Goal: Task Accomplishment & Management: Use online tool/utility

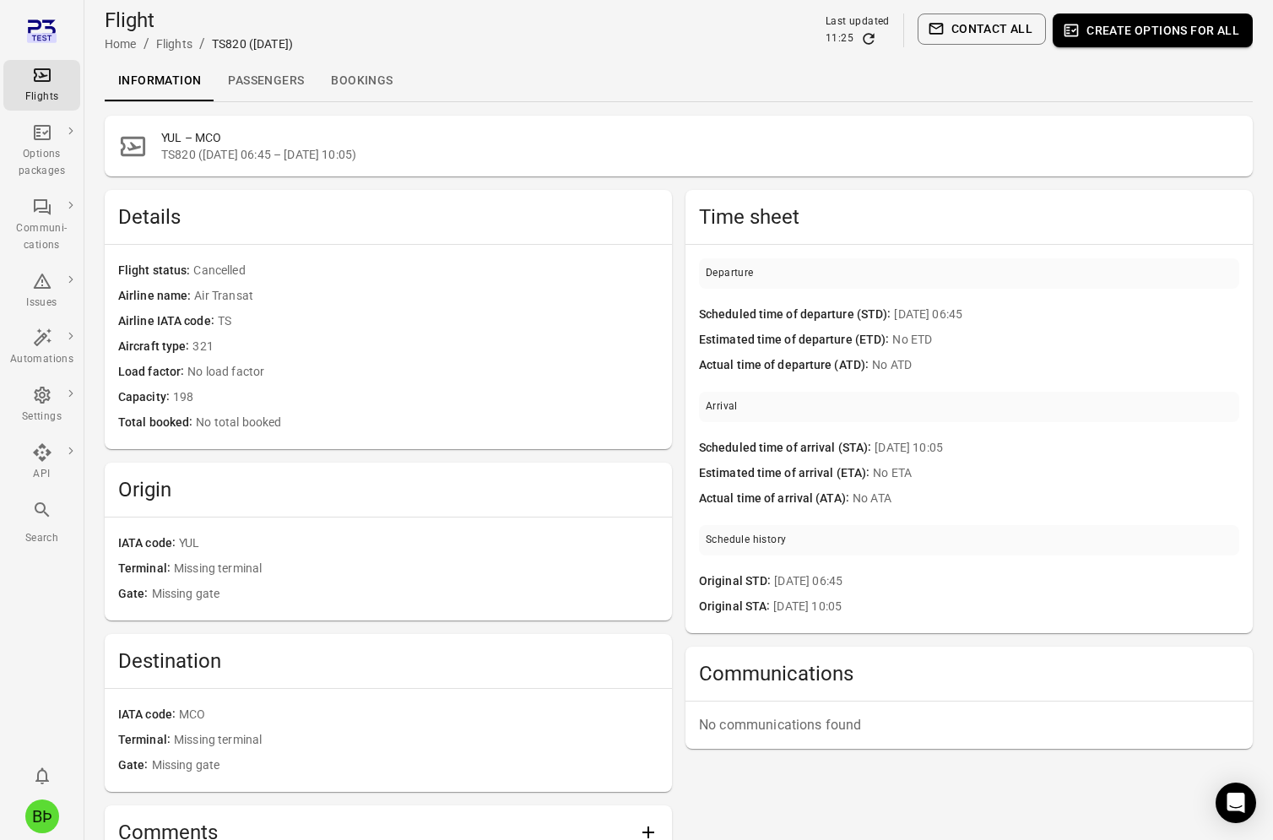
click at [1116, 37] on button "Create options for all" at bounding box center [1152, 31] width 200 height 34
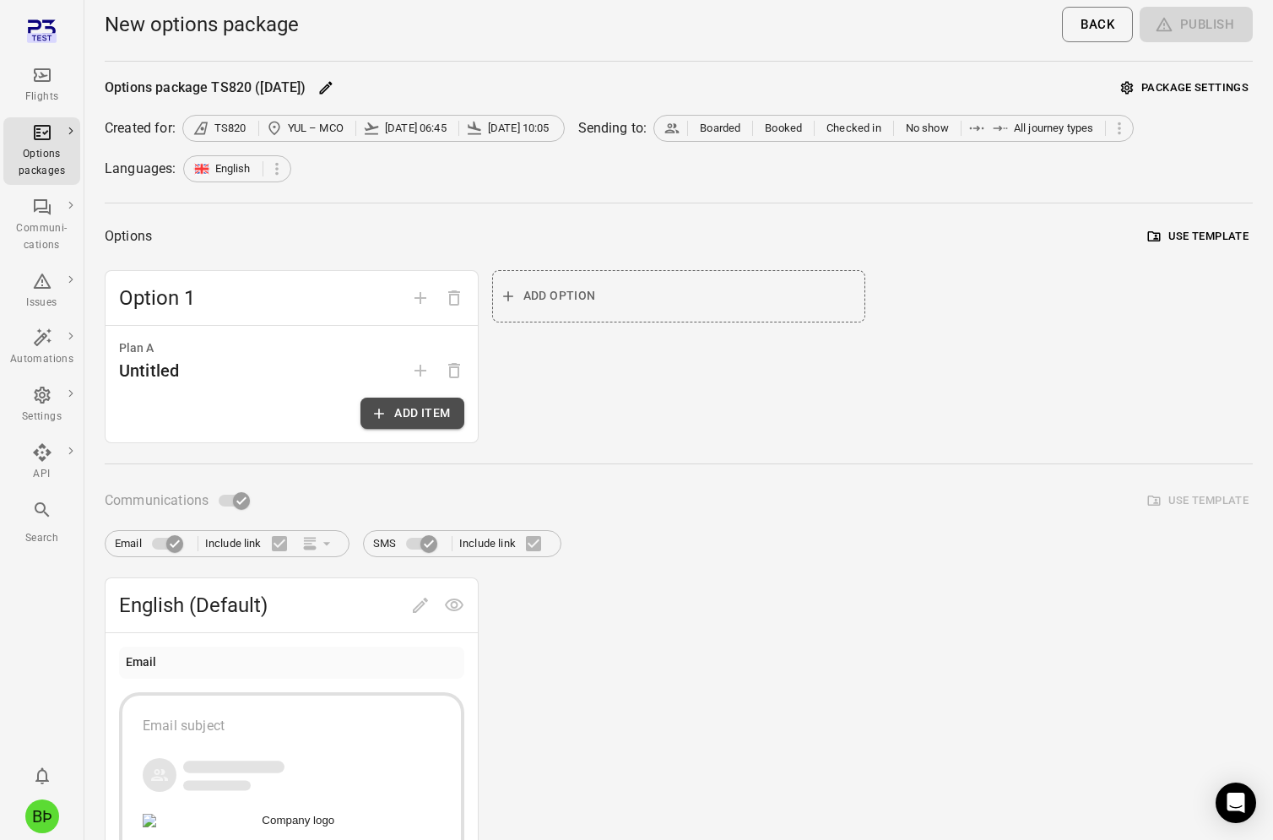
click at [383, 413] on icon "button" at bounding box center [378, 413] width 17 height 17
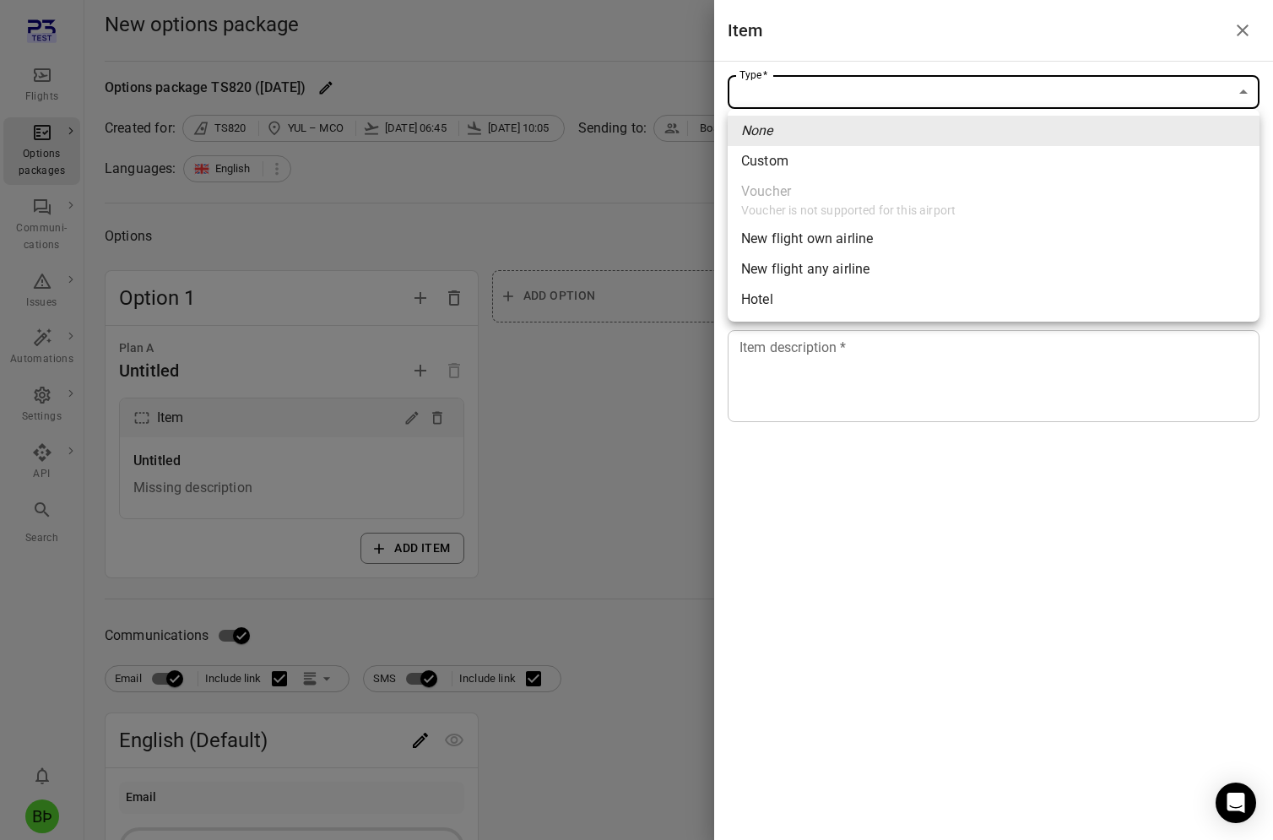
click at [928, 88] on body "Flights Options packages Communi-cations Issues Automations Settings API Search…" at bounding box center [636, 722] width 1273 height 1444
drag, startPoint x: 876, startPoint y: 284, endPoint x: 866, endPoint y: 305, distance: 23.4
click at [866, 305] on ul "None Custom Voucher Voucher is not supported for this airport New flight own ai…" at bounding box center [993, 215] width 532 height 213
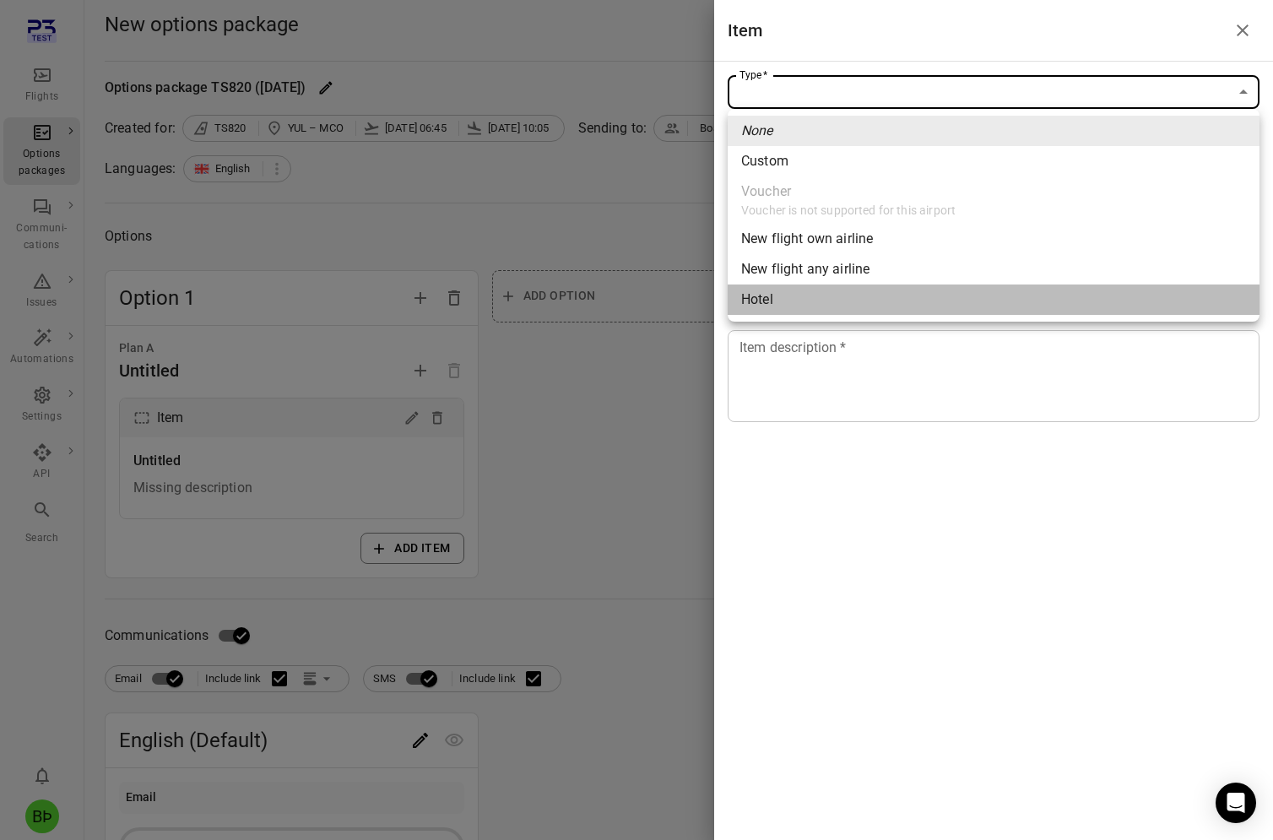
click at [866, 305] on li "Hotel" at bounding box center [993, 299] width 532 height 30
type input "*****"
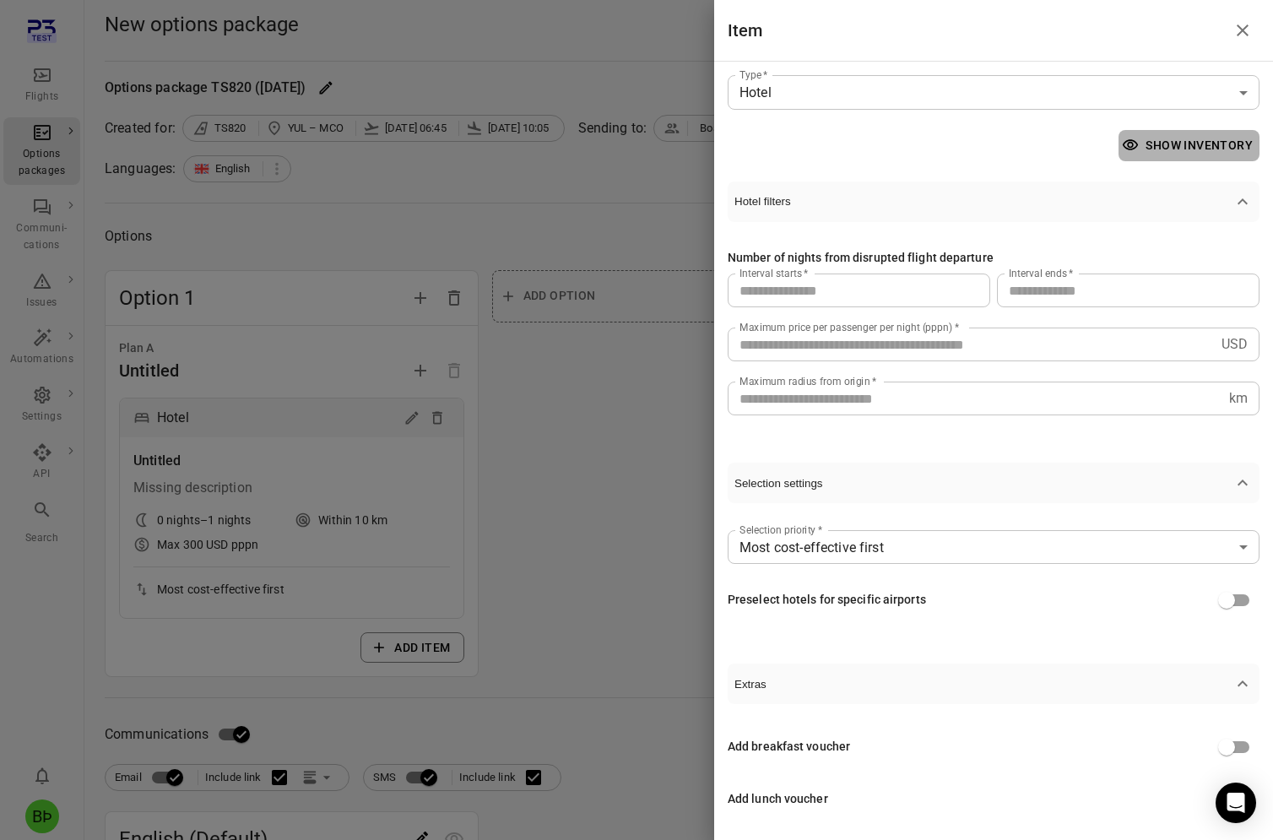
click at [1144, 137] on button "Show inventory" at bounding box center [1188, 145] width 141 height 31
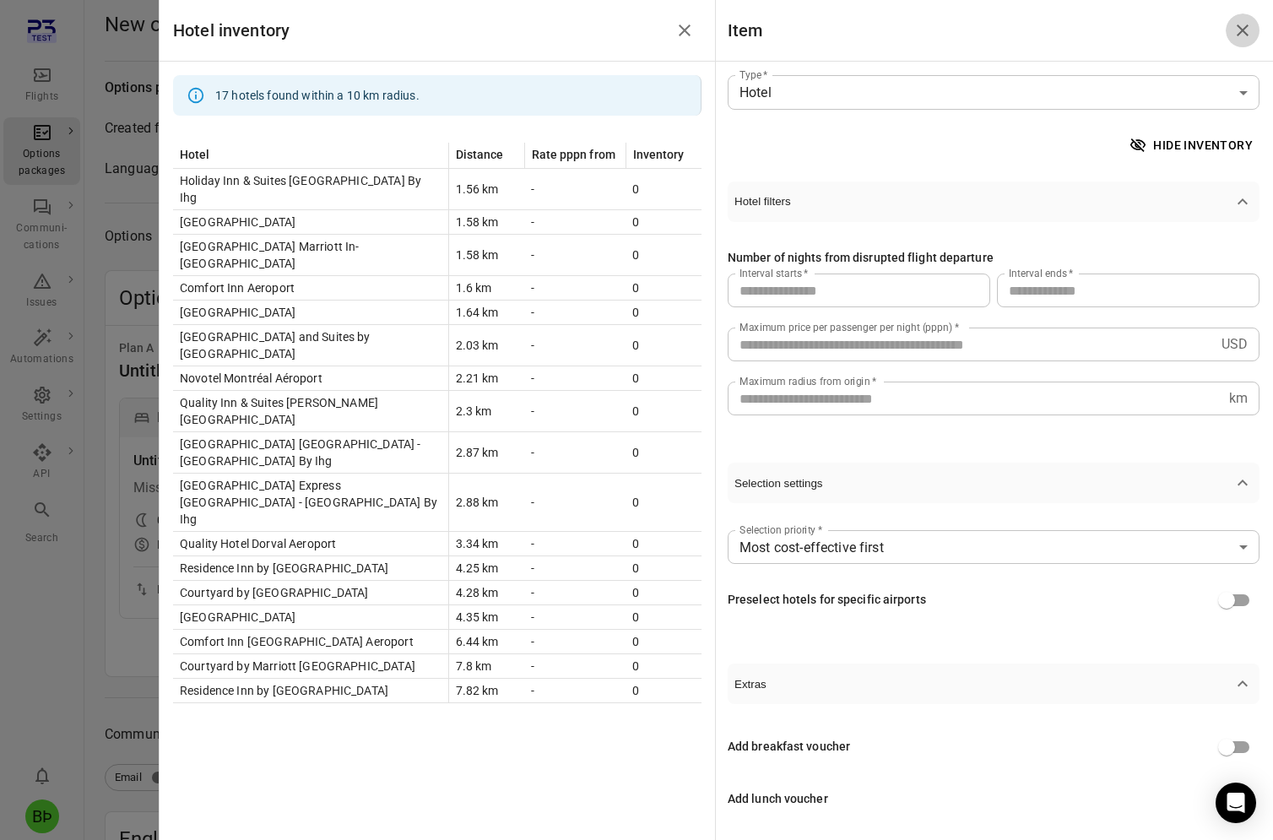
click at [1246, 24] on icon "Close drawer" at bounding box center [1242, 30] width 20 height 20
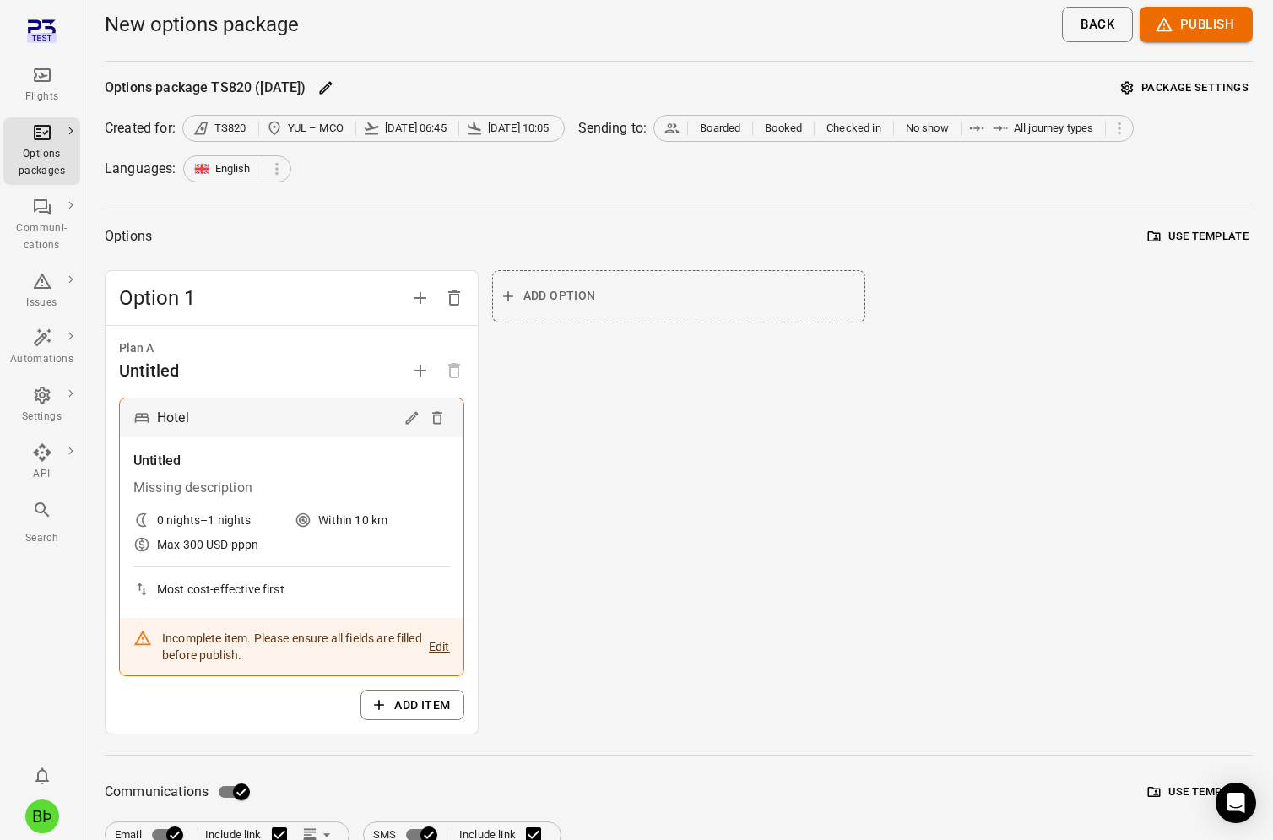
click at [436, 643] on button "Edit" at bounding box center [439, 647] width 21 height 34
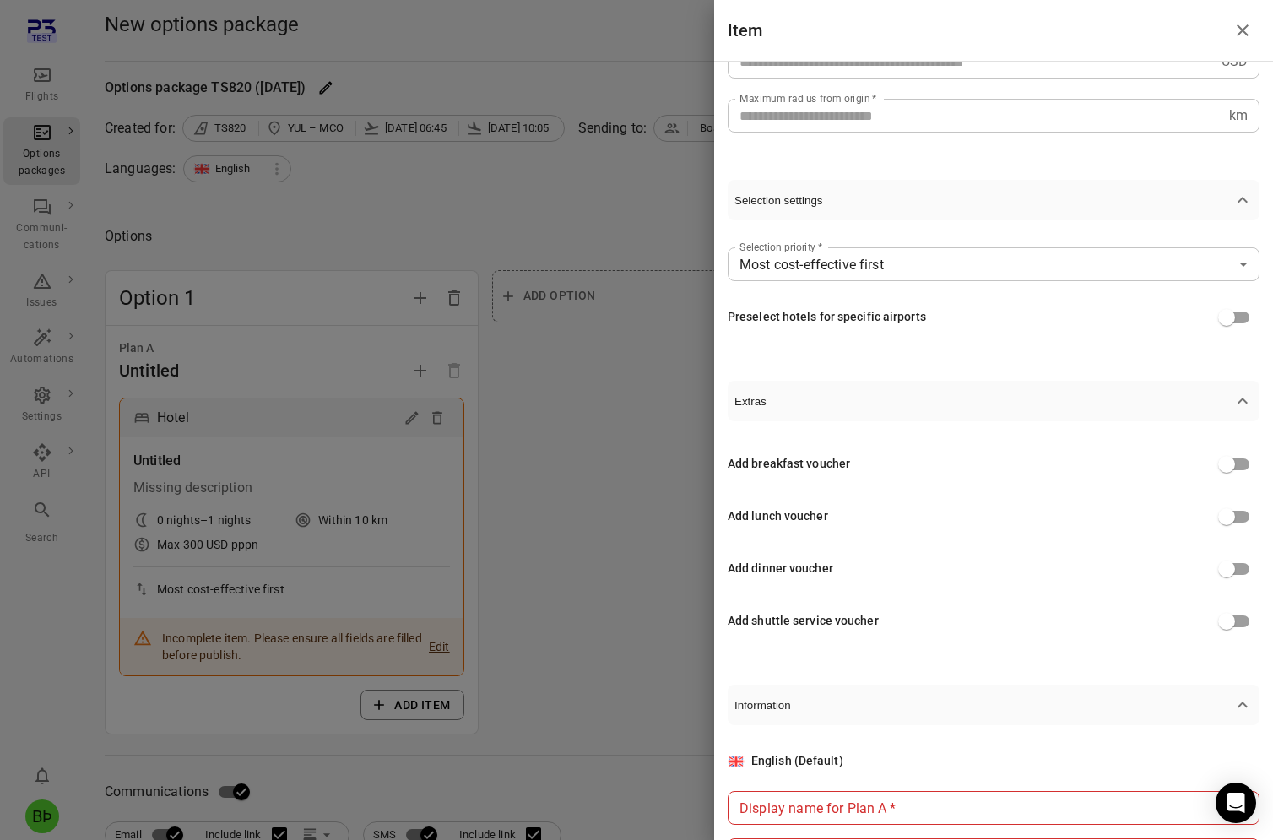
scroll to position [327, 0]
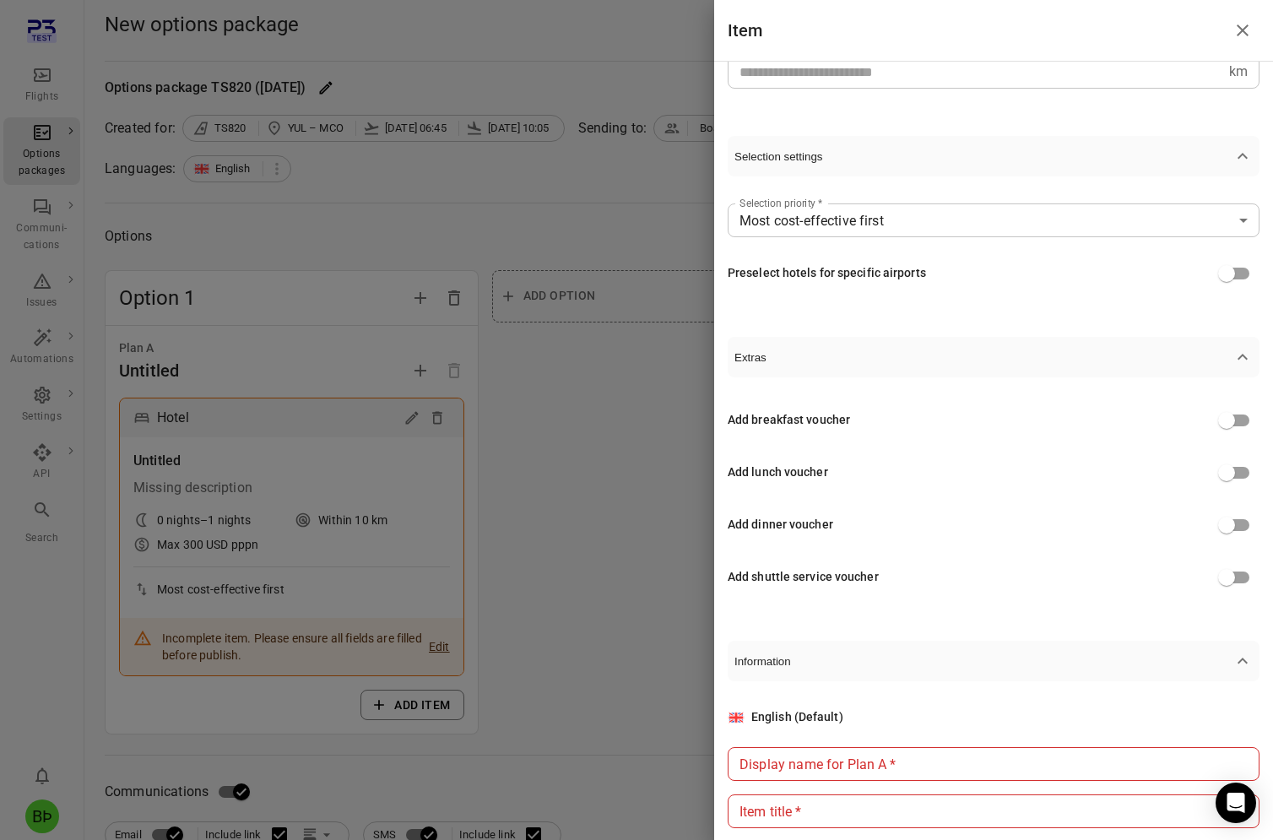
click at [1247, 348] on icon "button" at bounding box center [1242, 357] width 20 height 20
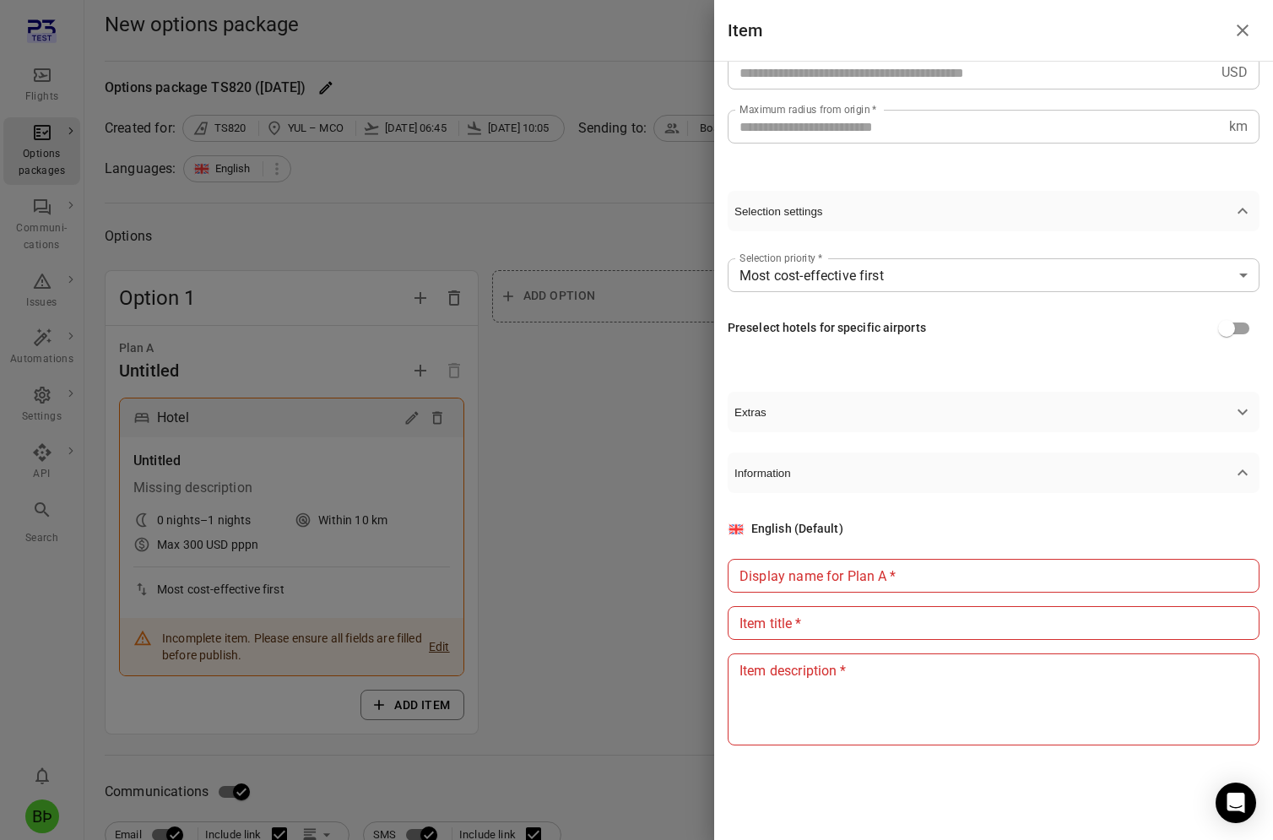
scroll to position [272, 0]
click at [978, 576] on input "Display name for Plan A   *" at bounding box center [993, 576] width 532 height 34
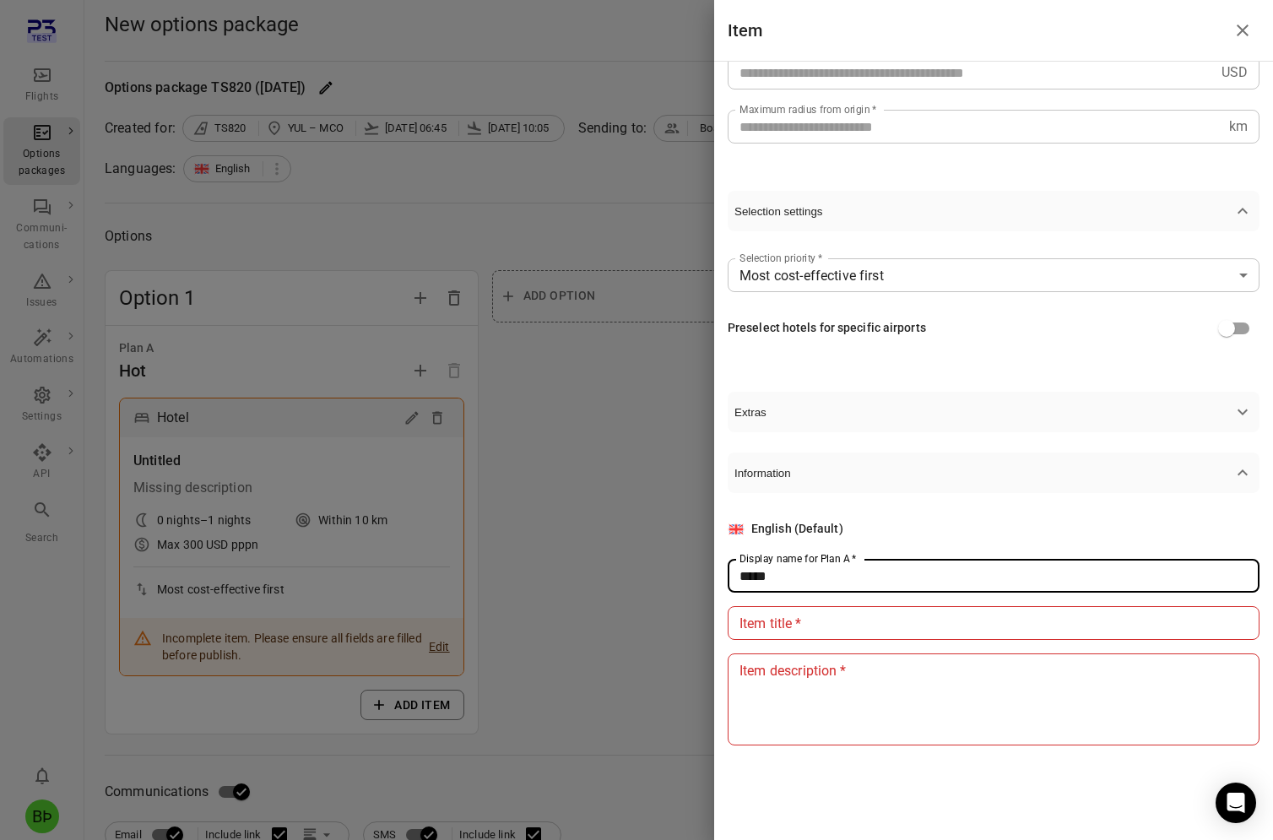
type input "*****"
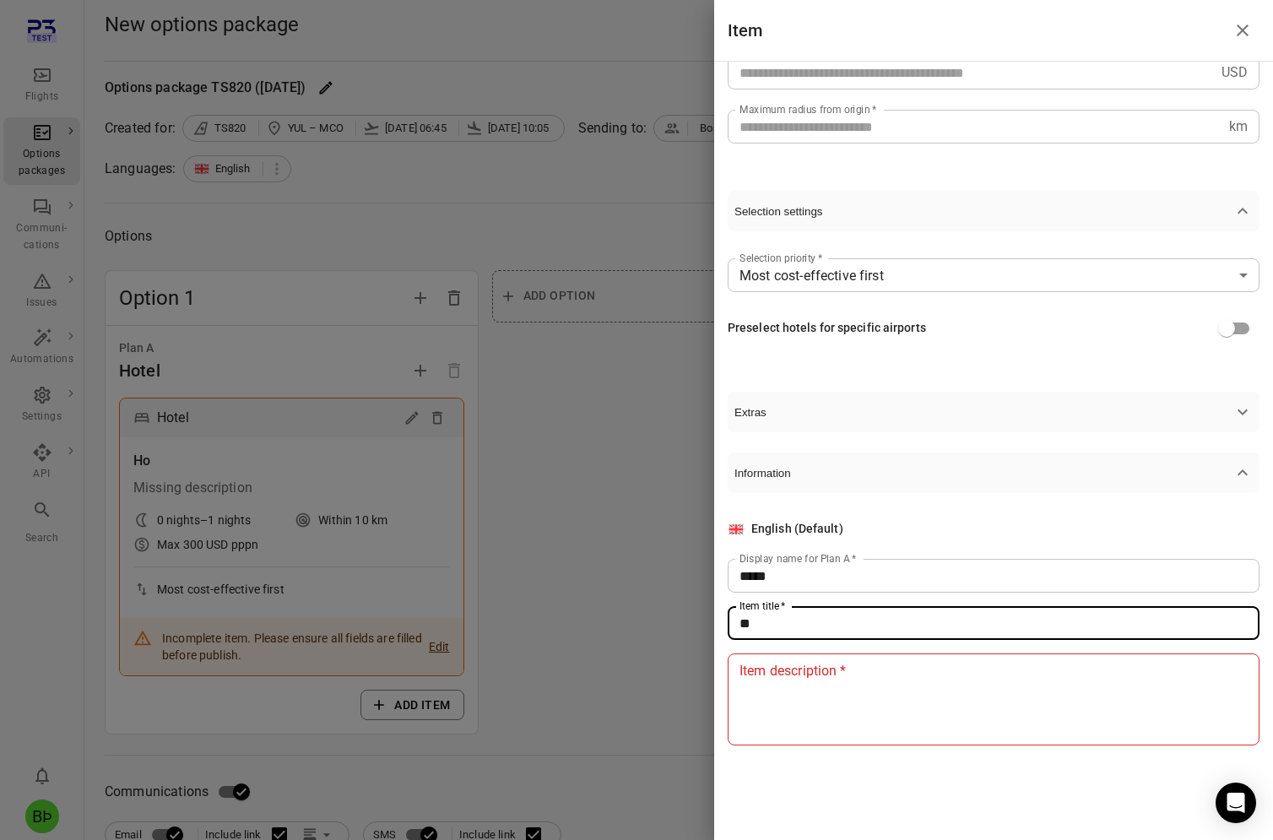
type input "*"
type input "**********"
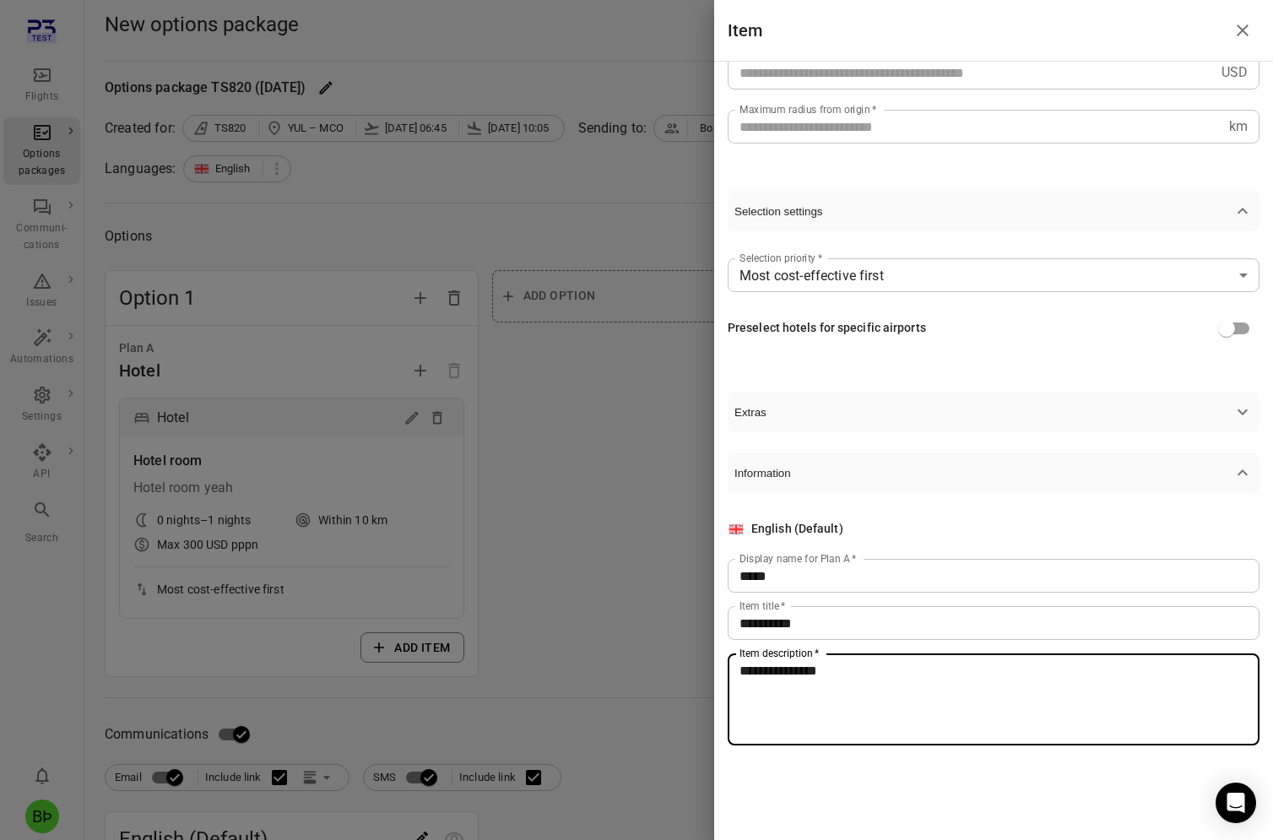
type textarea "**********"
click at [650, 567] on div at bounding box center [636, 420] width 1273 height 840
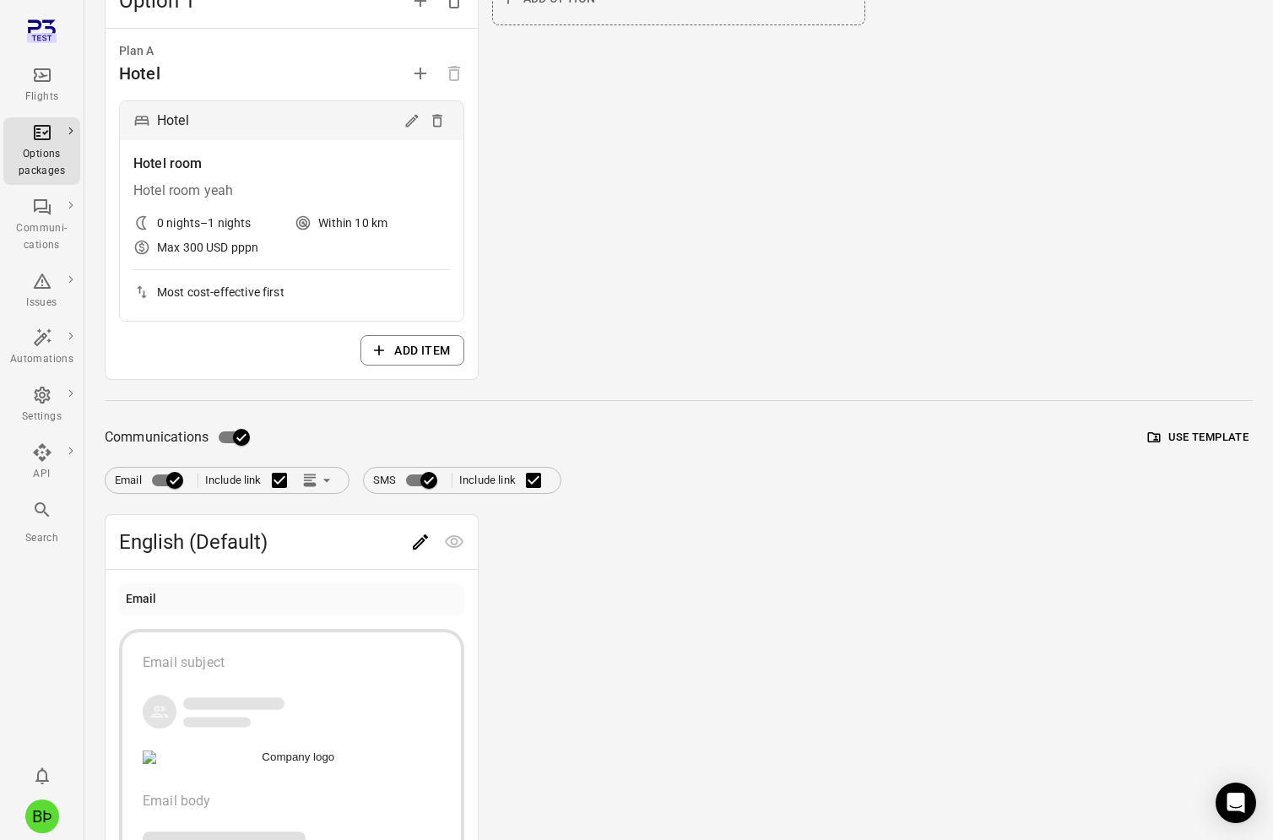
scroll to position [407, 0]
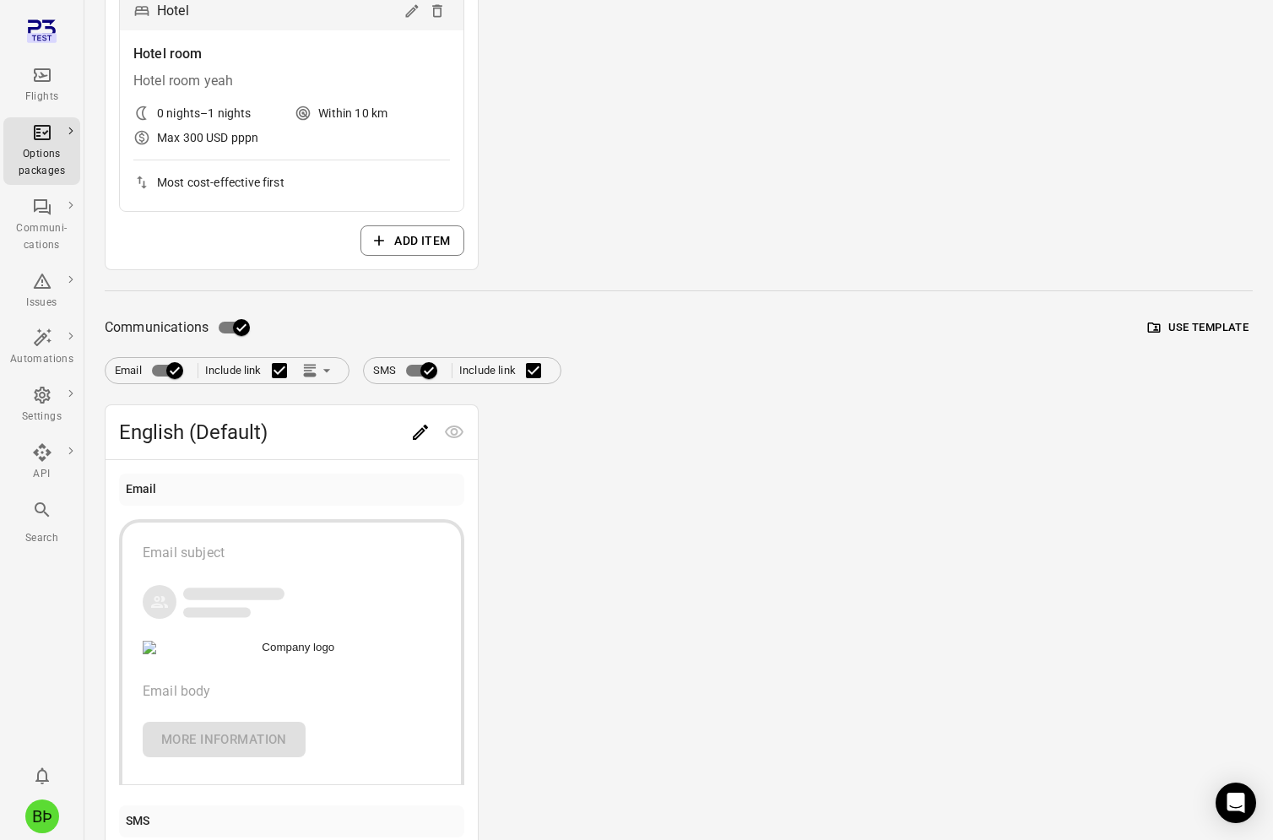
click at [282, 603] on div "button" at bounding box center [233, 593] width 101 height 20
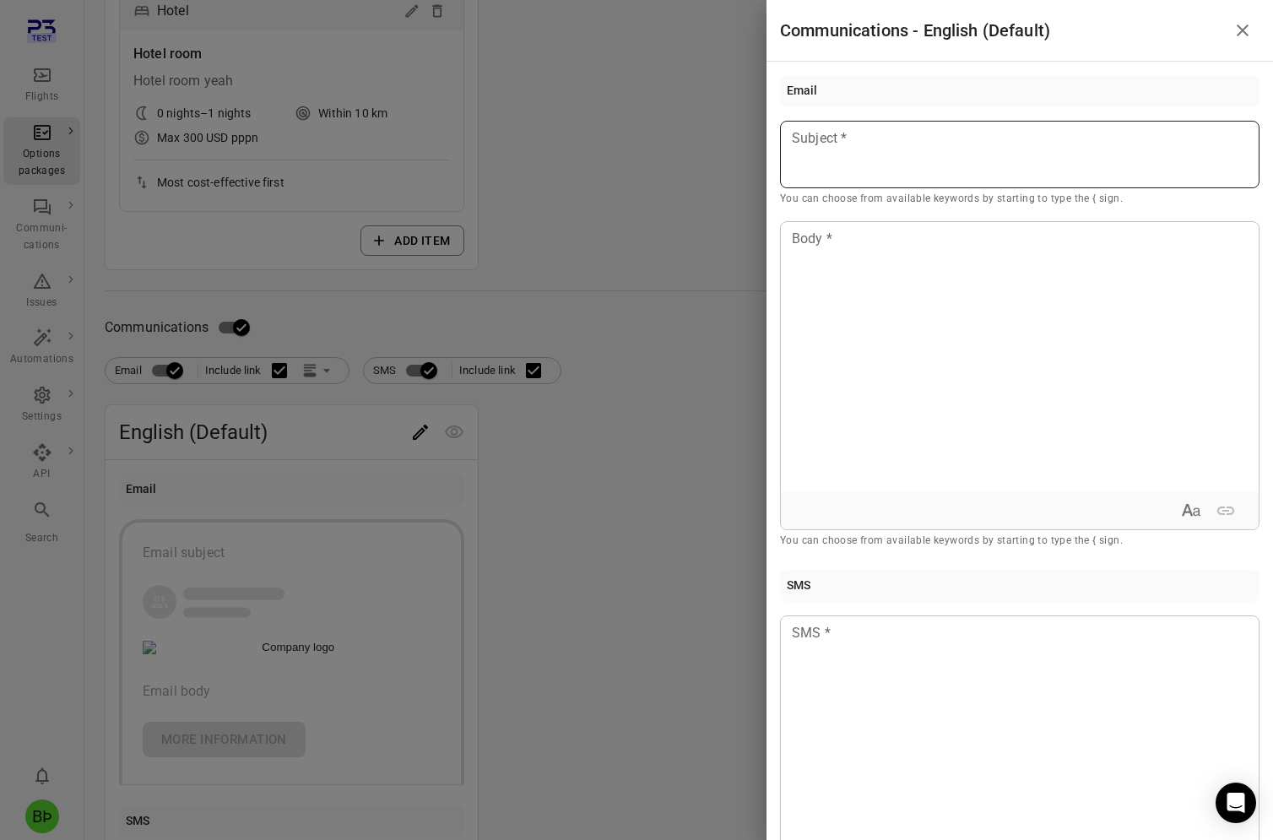
click at [922, 155] on div at bounding box center [1019, 155] width 479 height 68
click at [745, 316] on div at bounding box center [636, 420] width 1273 height 840
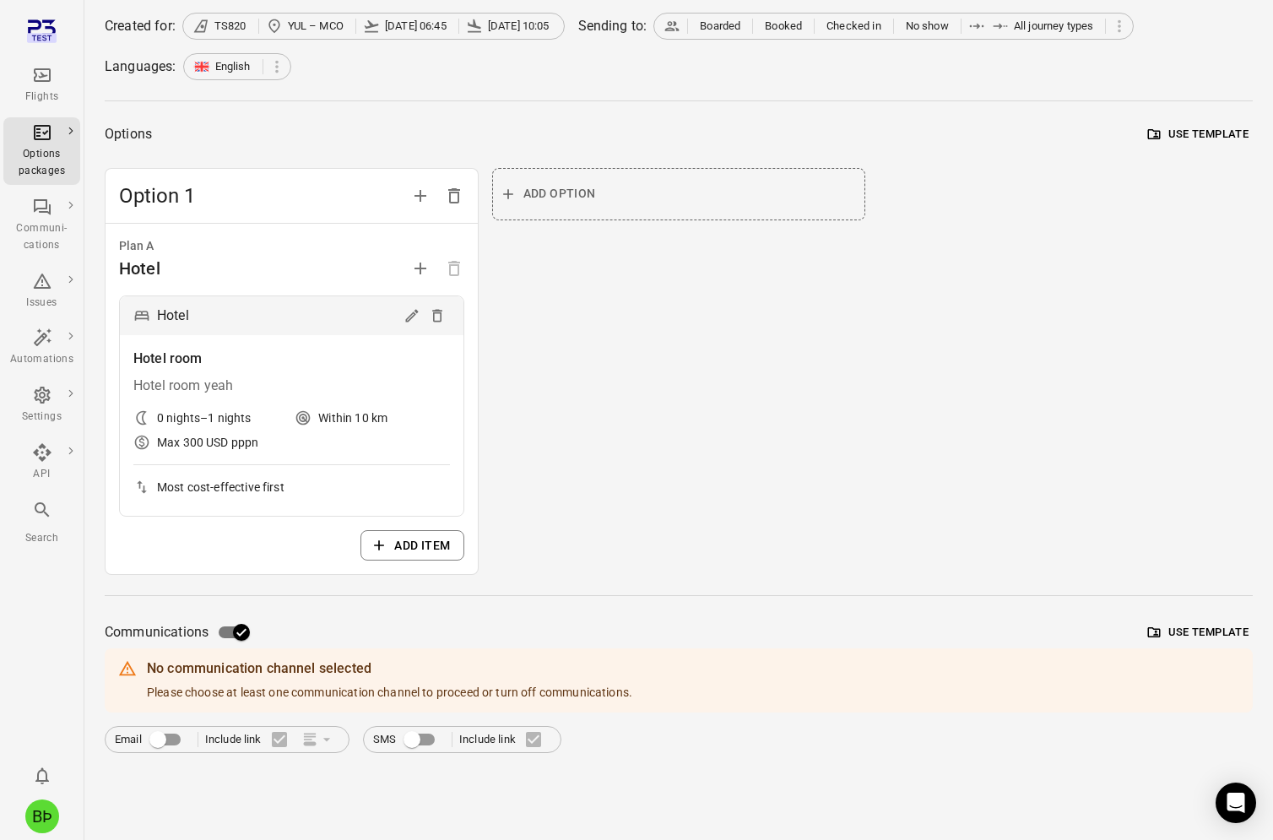
scroll to position [0, 0]
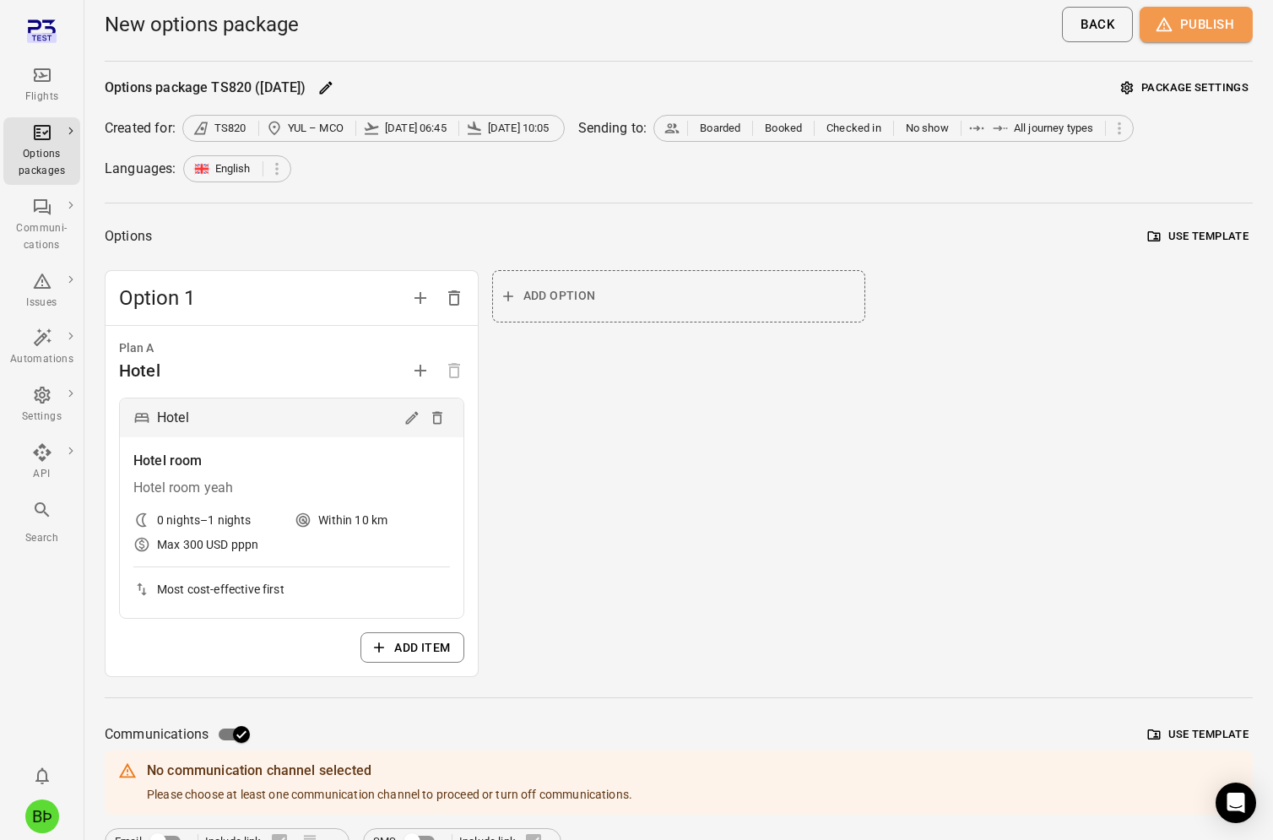
click at [1209, 30] on button "Publish" at bounding box center [1195, 24] width 113 height 35
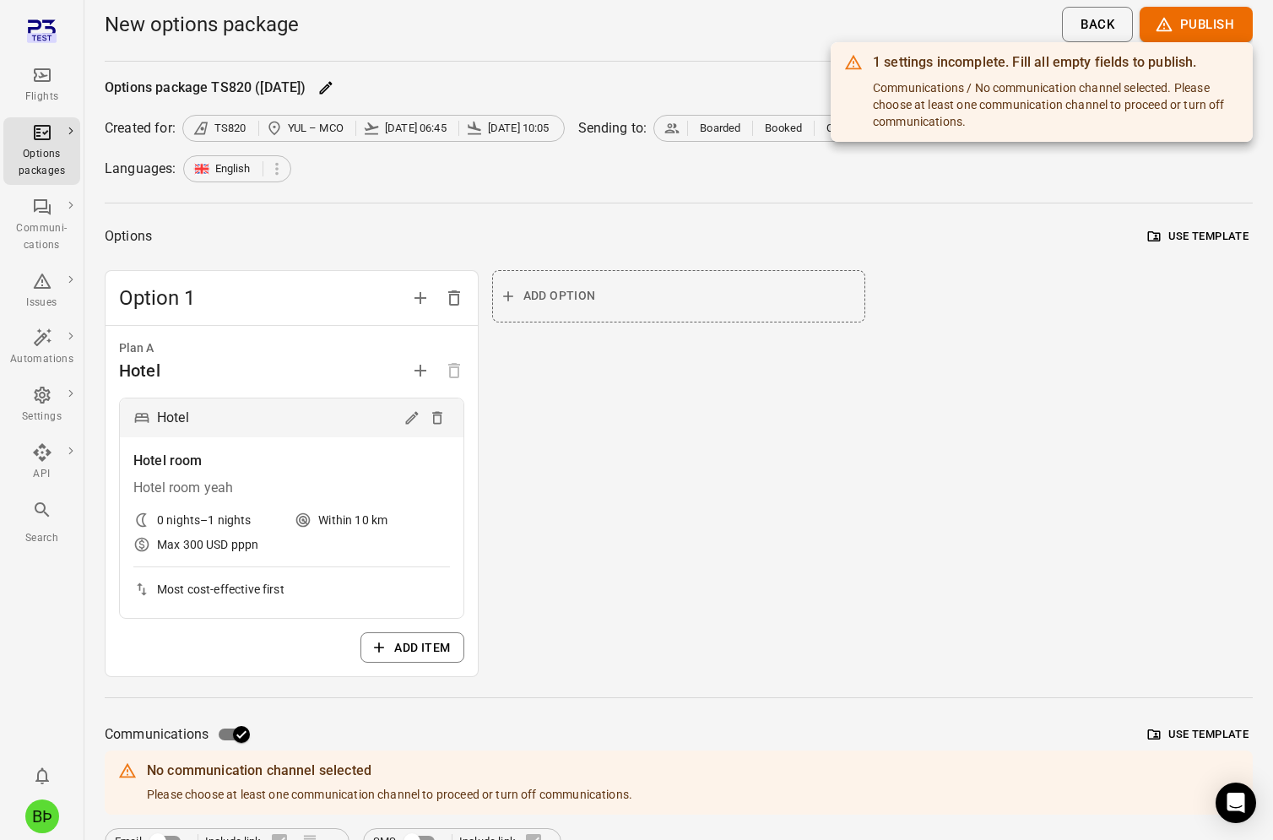
click at [922, 274] on div at bounding box center [636, 420] width 1273 height 840
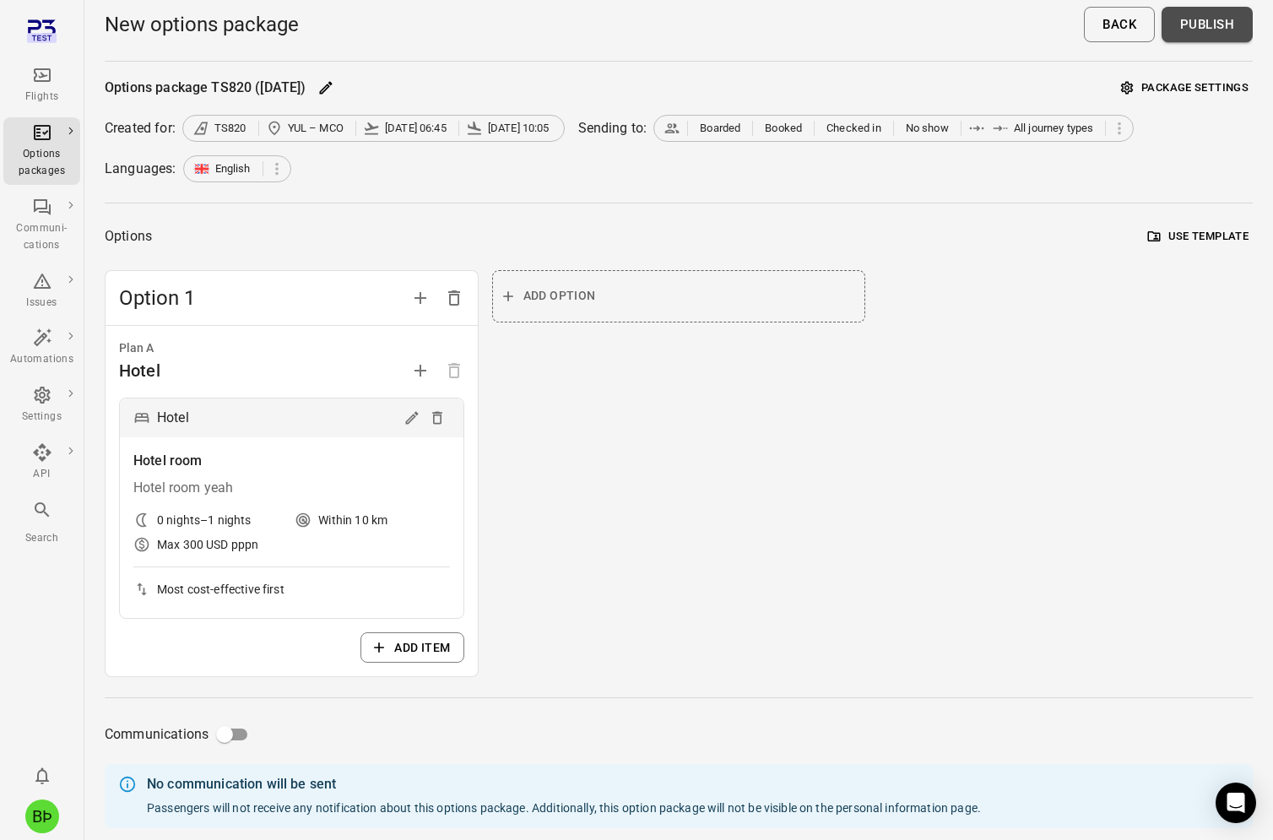
click at [1211, 26] on button "Publish" at bounding box center [1206, 24] width 91 height 35
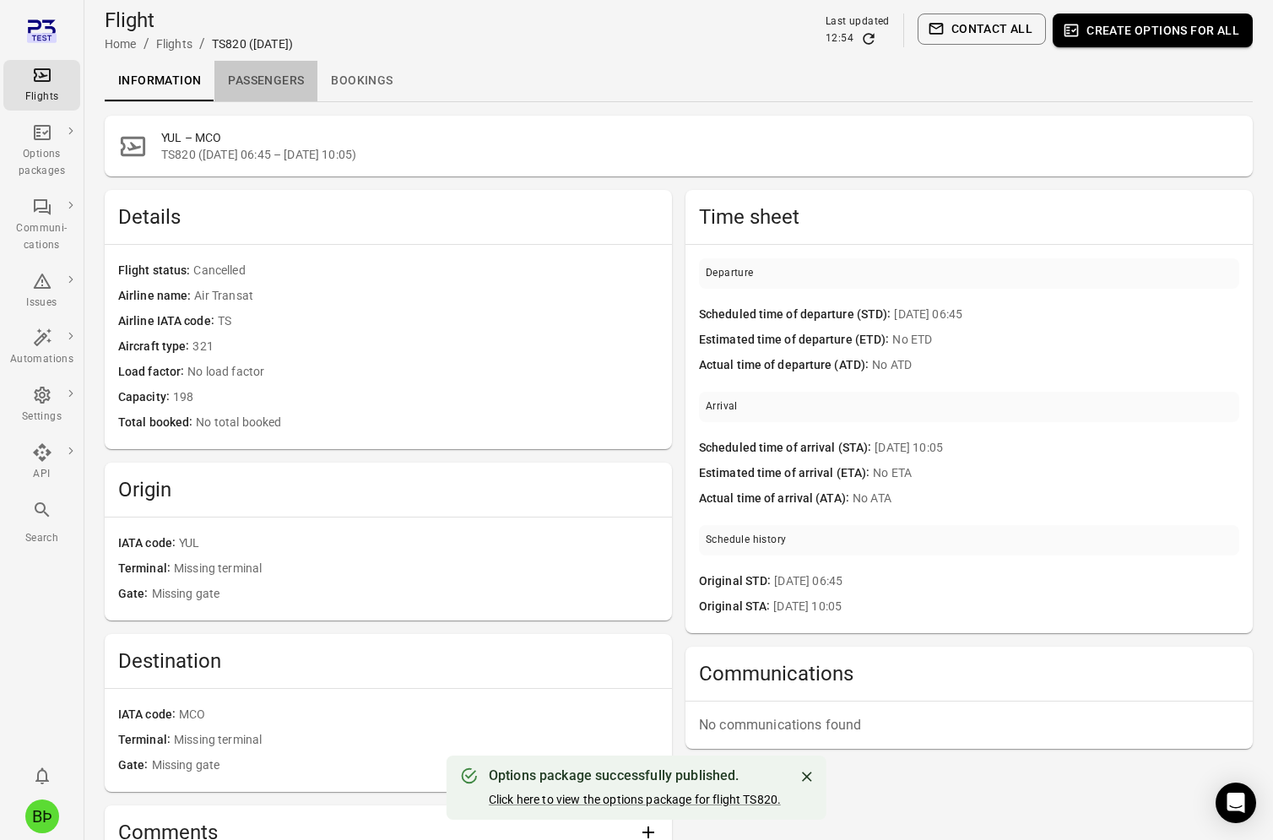
click at [260, 89] on link "Passengers" at bounding box center [265, 81] width 103 height 41
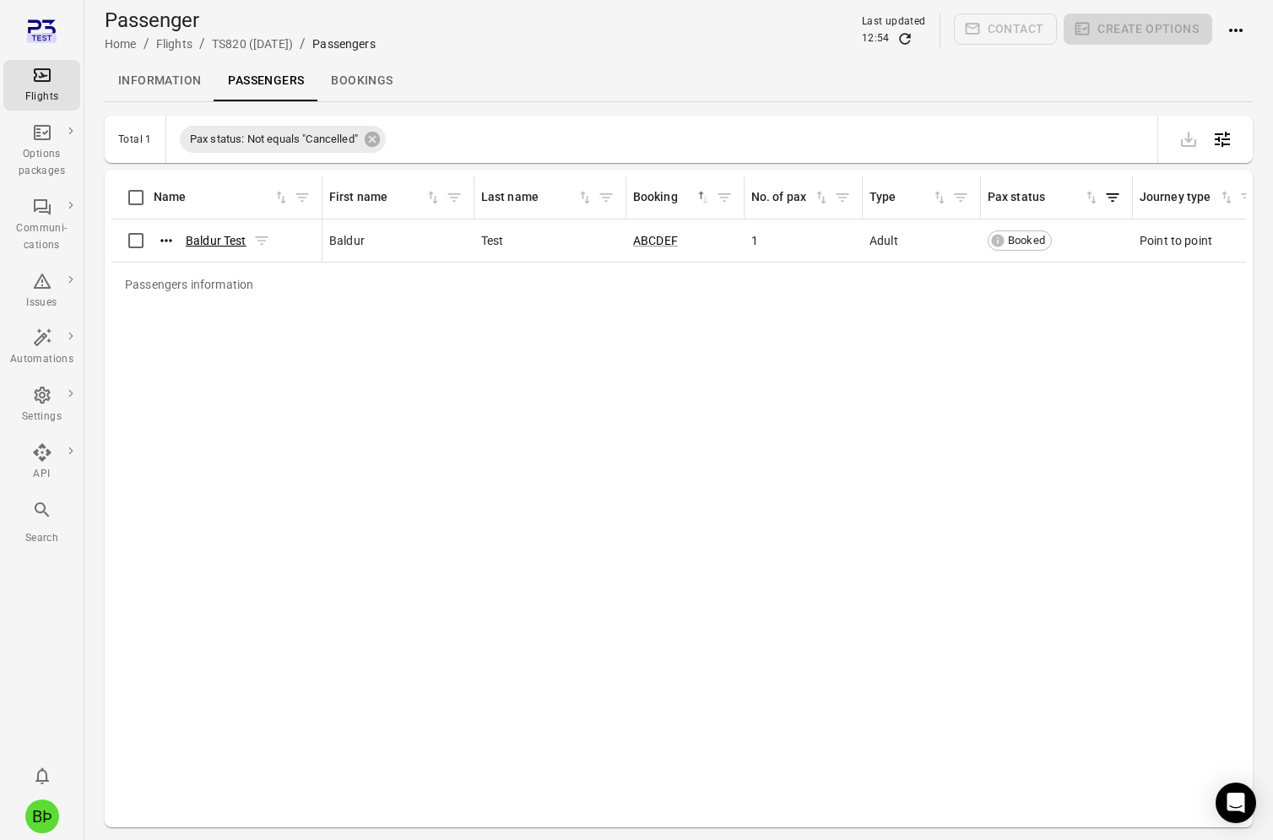
click at [226, 241] on link "Baldur Test" at bounding box center [216, 241] width 61 height 14
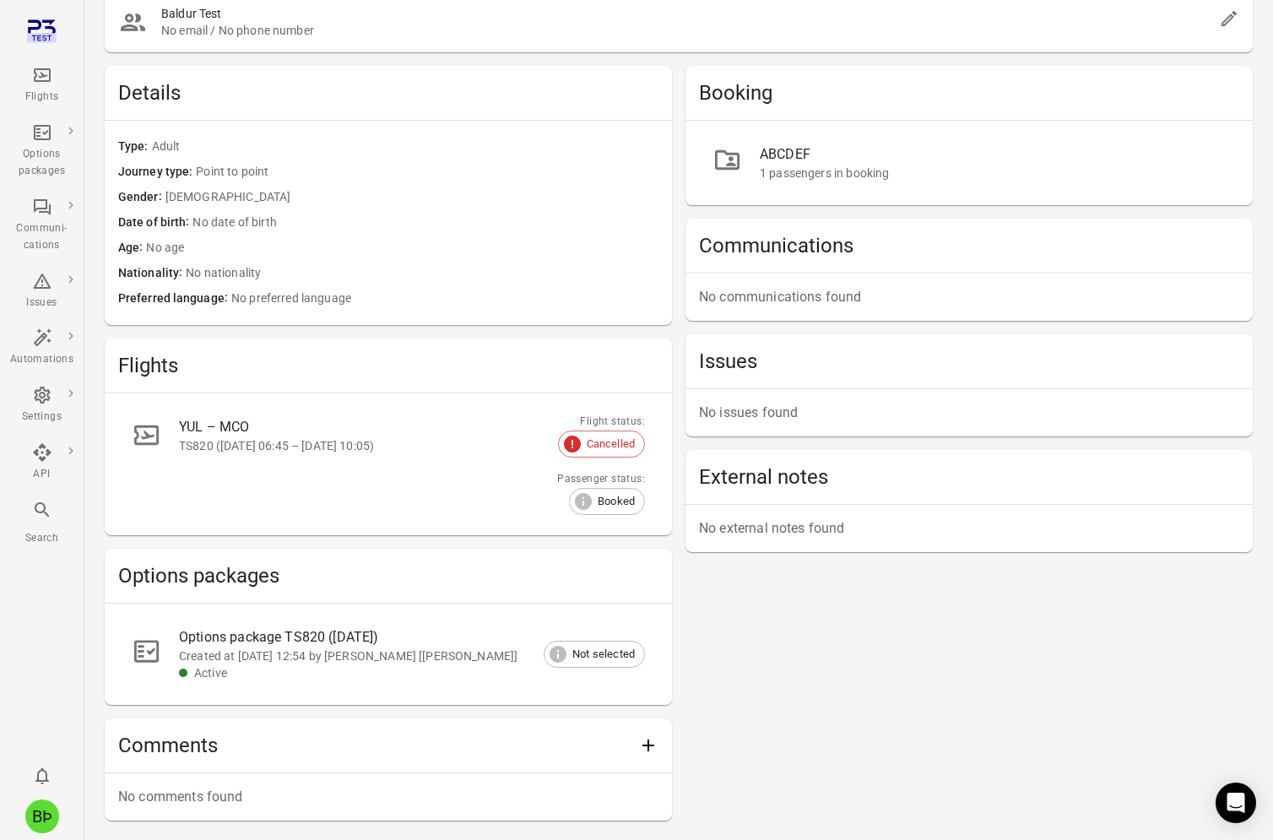
scroll to position [159, 0]
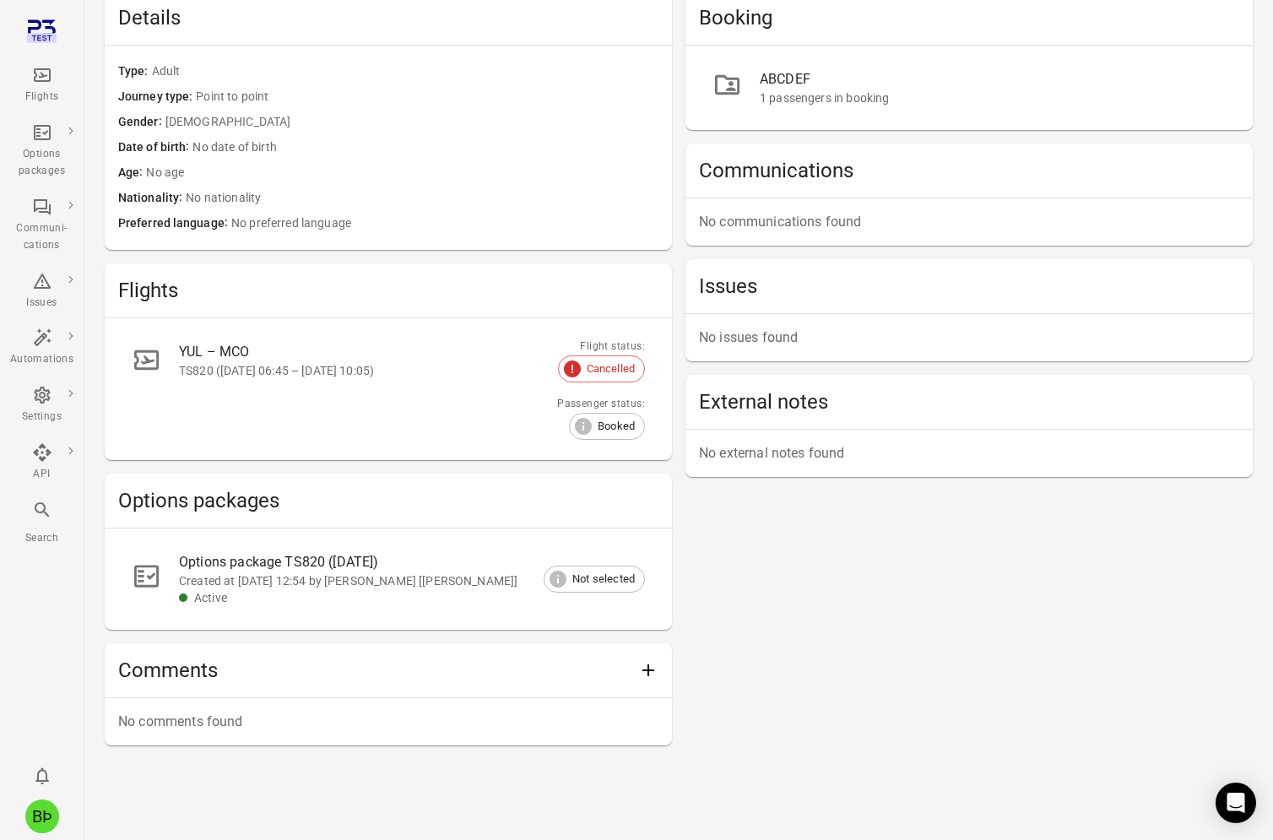
click at [473, 587] on div "Created at [DATE] 12:54 by [PERSON_NAME] [[PERSON_NAME]]" at bounding box center [398, 580] width 439 height 17
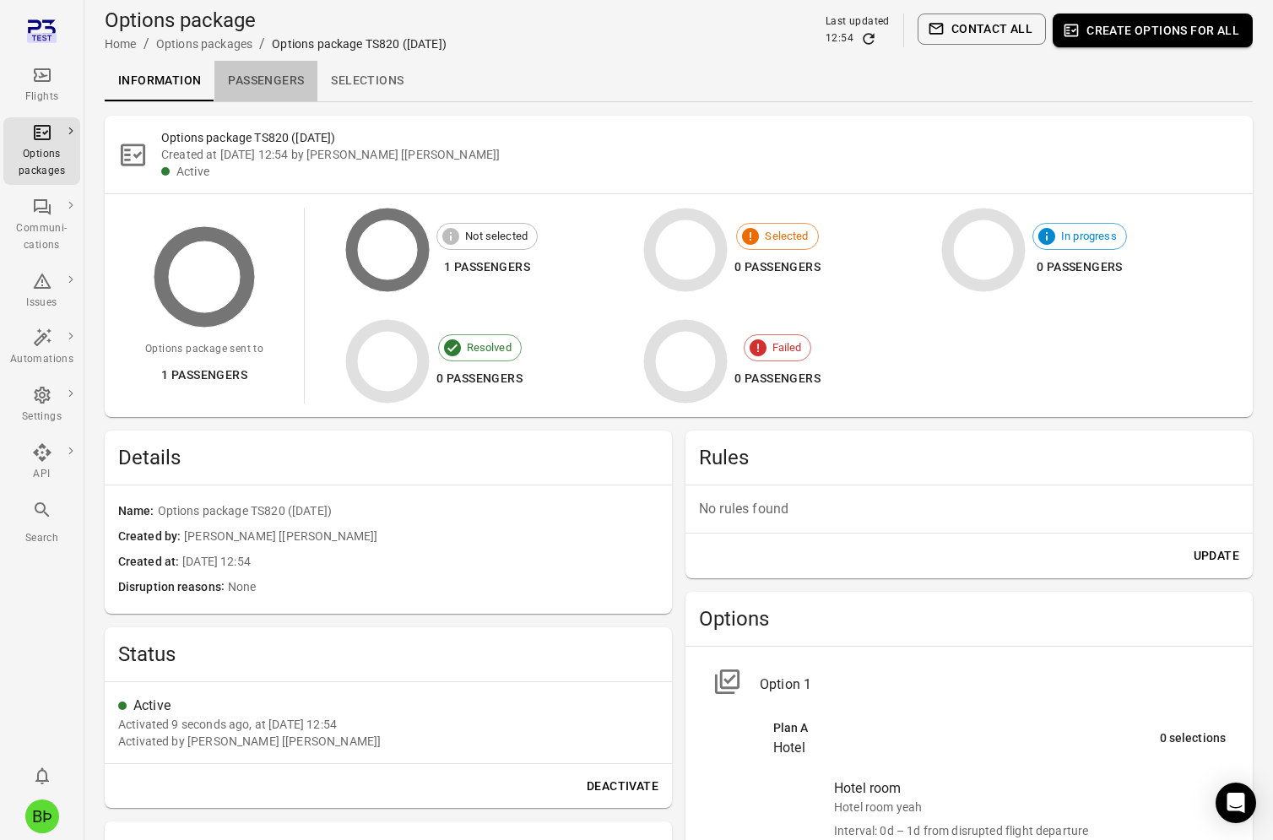
click at [296, 80] on link "Passengers" at bounding box center [265, 81] width 103 height 41
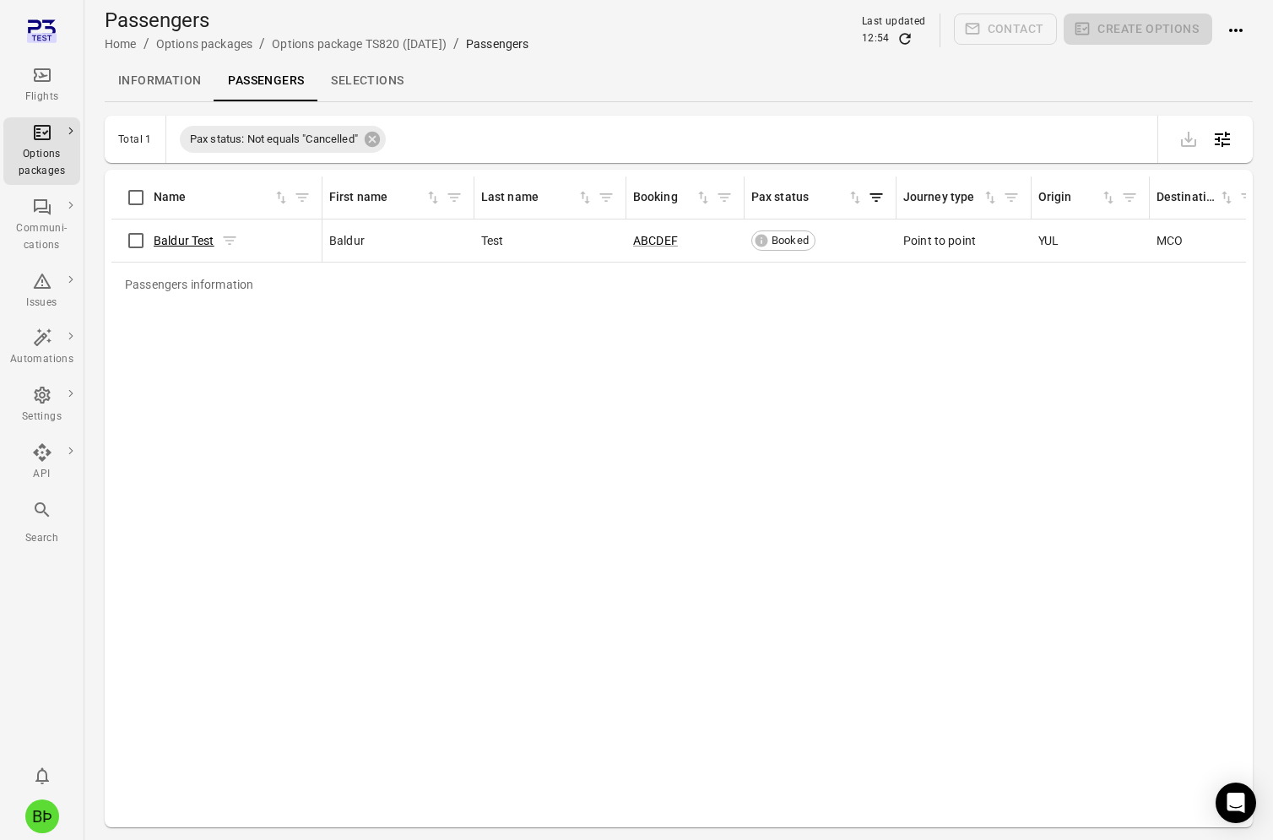
click at [197, 244] on link "Baldur Test" at bounding box center [184, 241] width 61 height 14
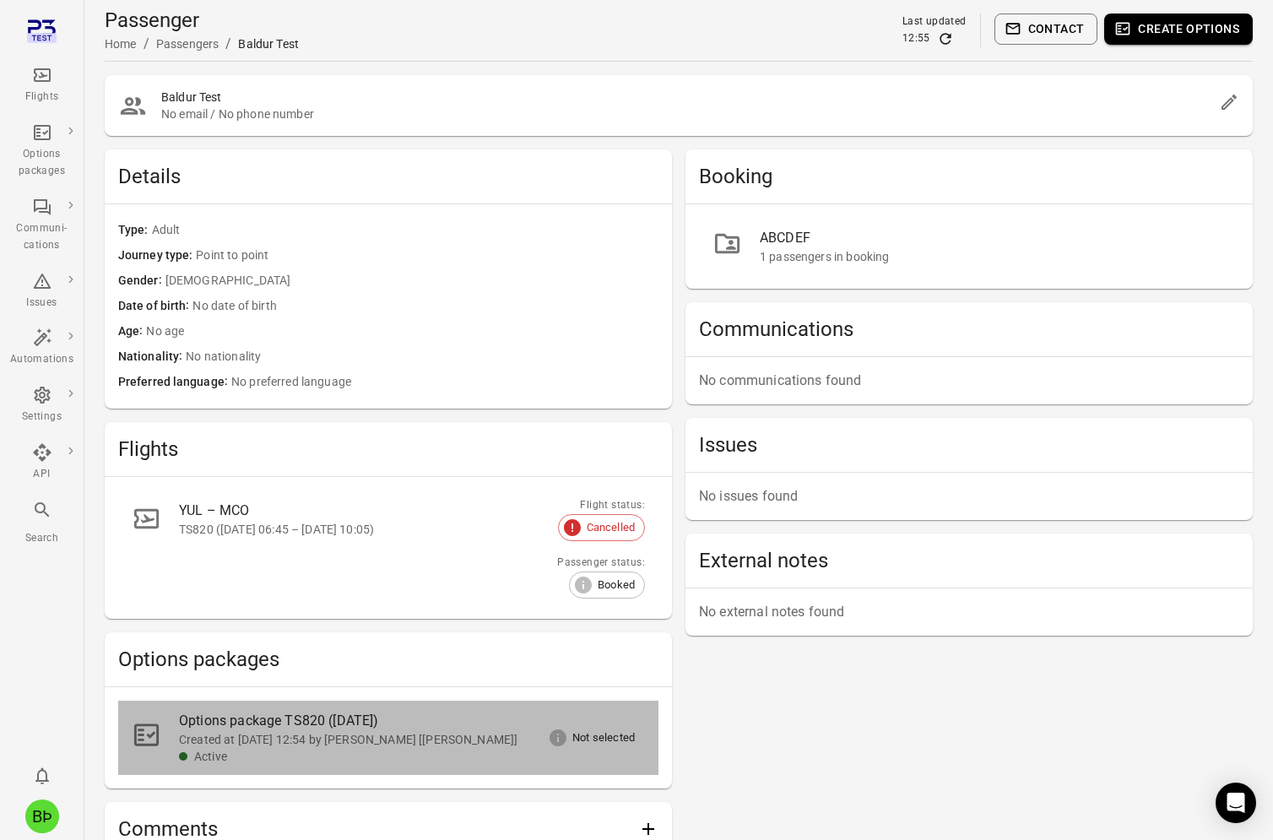
click at [382, 728] on div "Options package TS820 ([DATE])" at bounding box center [398, 721] width 439 height 20
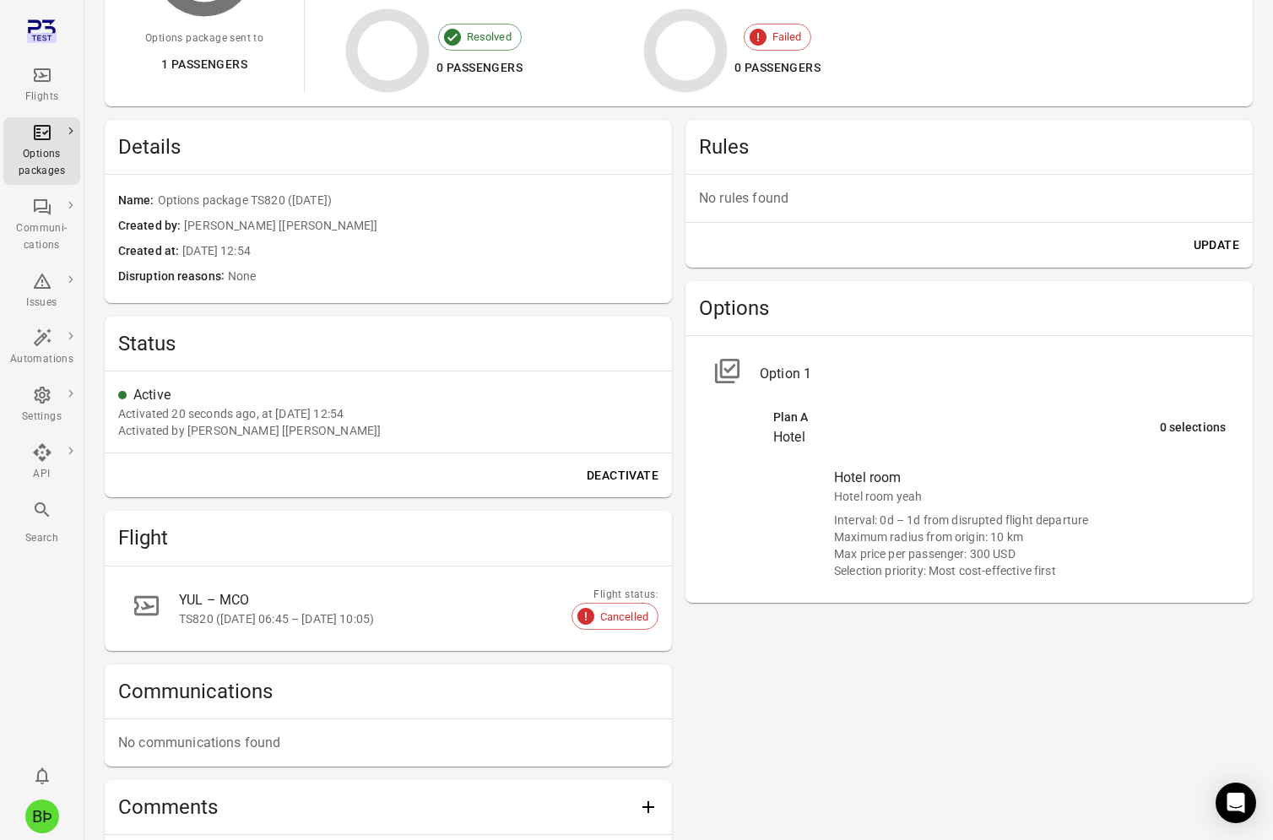
scroll to position [446, 0]
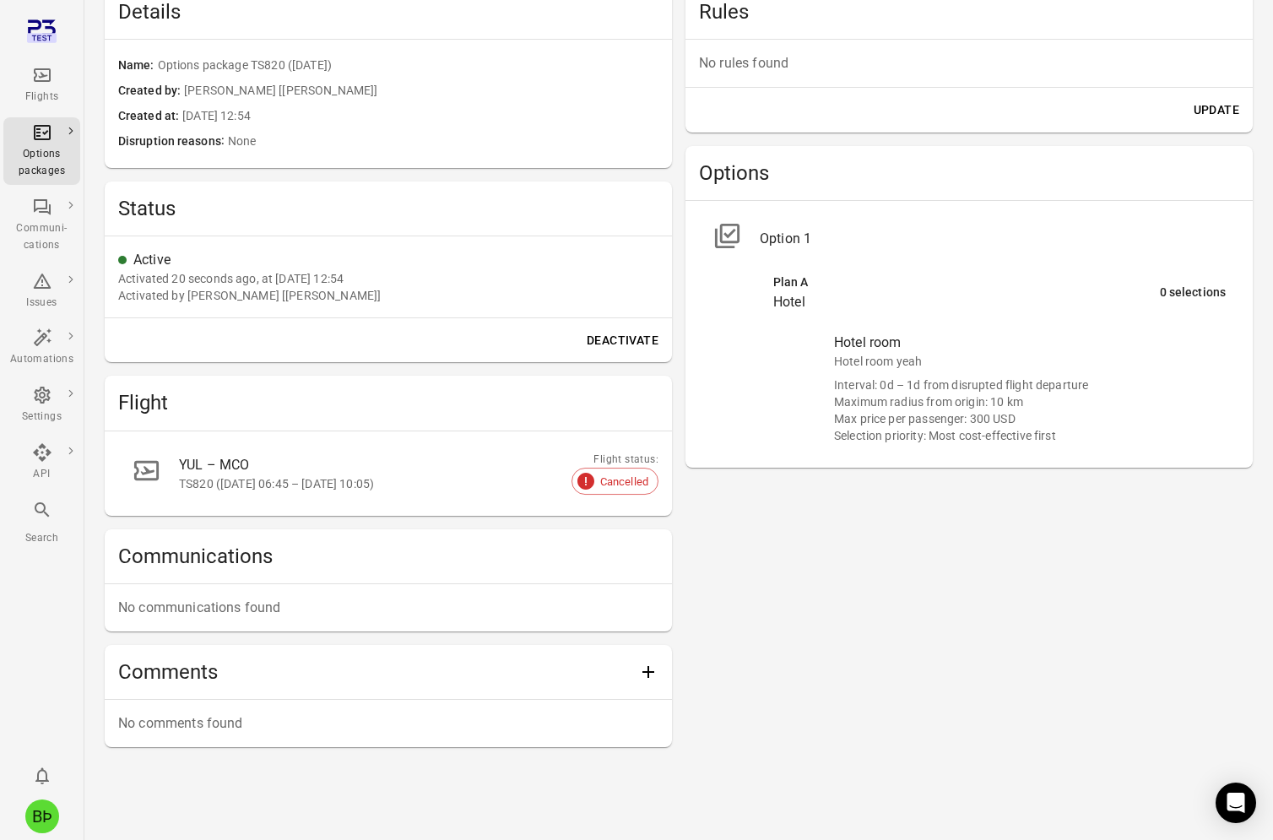
click at [782, 332] on ul "Hotel room Hotel room yeah Interval: 0d – 1d from disrupted flight departure Ma…" at bounding box center [998, 388] width 479 height 132
click at [797, 303] on div "Hotel" at bounding box center [966, 302] width 387 height 20
click at [852, 362] on div "Hotel room yeah" at bounding box center [1030, 361] width 392 height 17
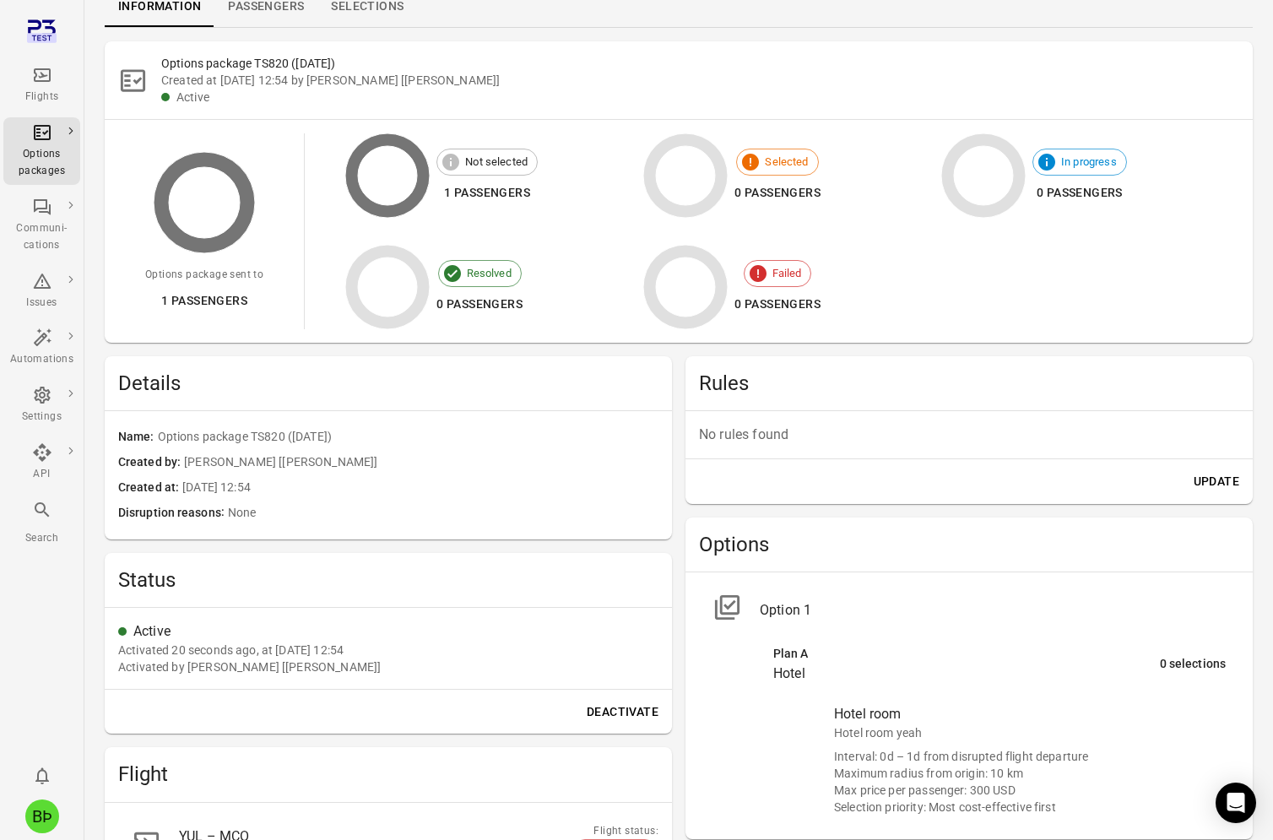
scroll to position [0, 0]
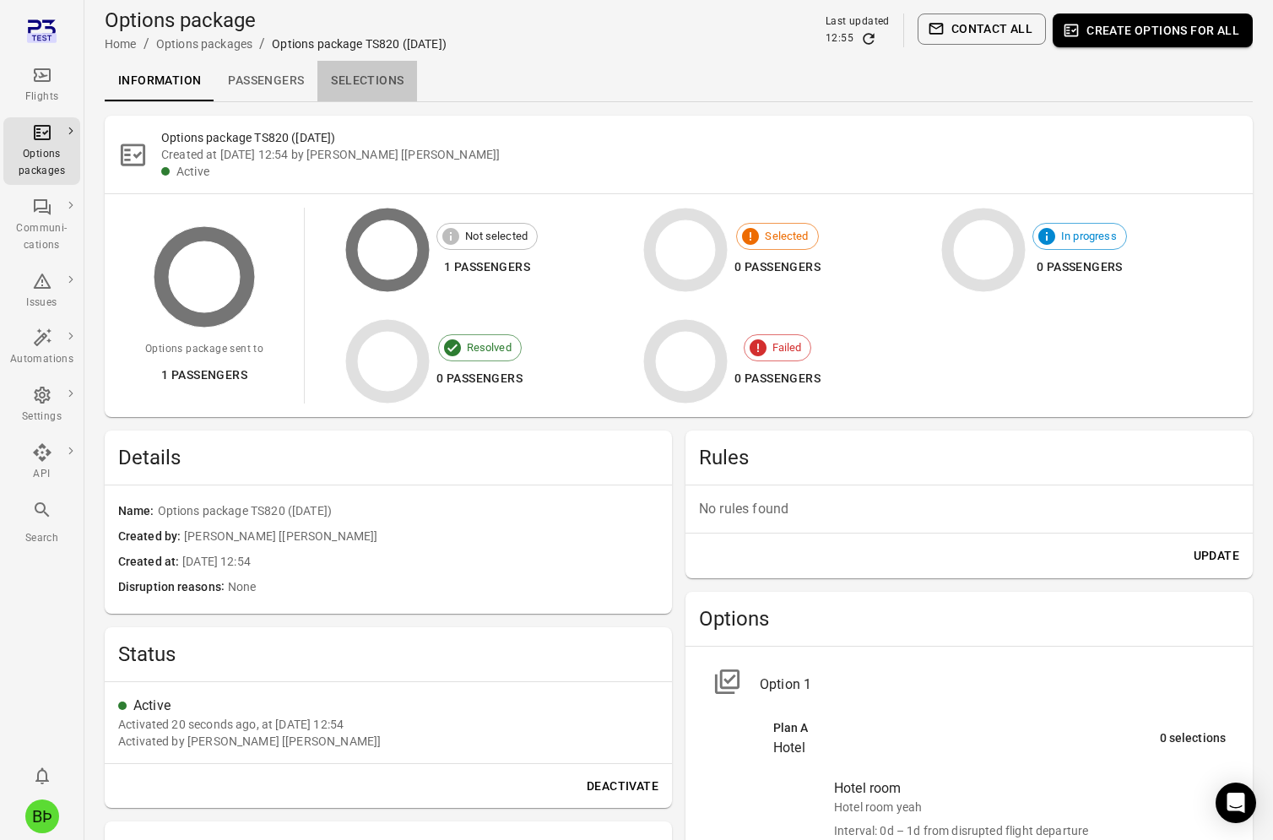
click at [351, 80] on link "Selections" at bounding box center [367, 81] width 100 height 41
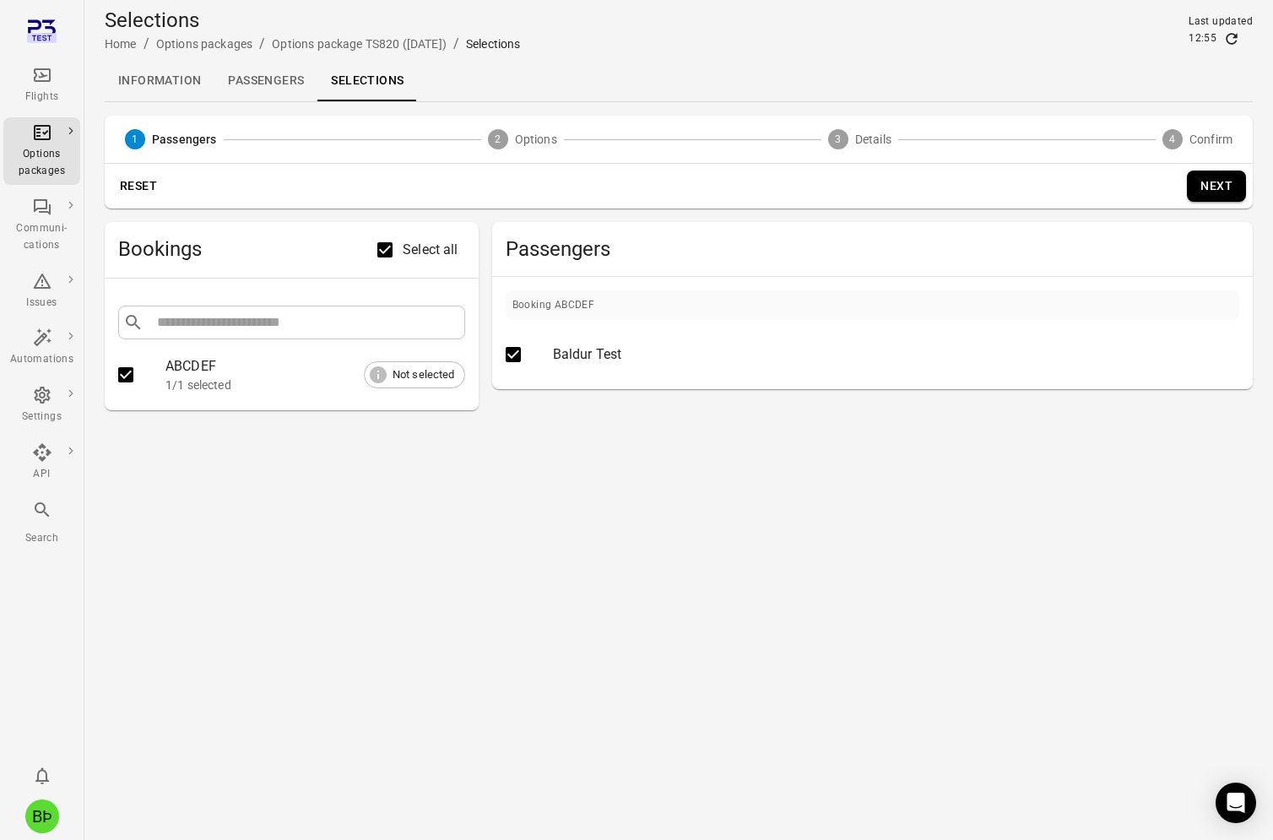
click at [1217, 190] on button "Next" at bounding box center [1216, 185] width 59 height 31
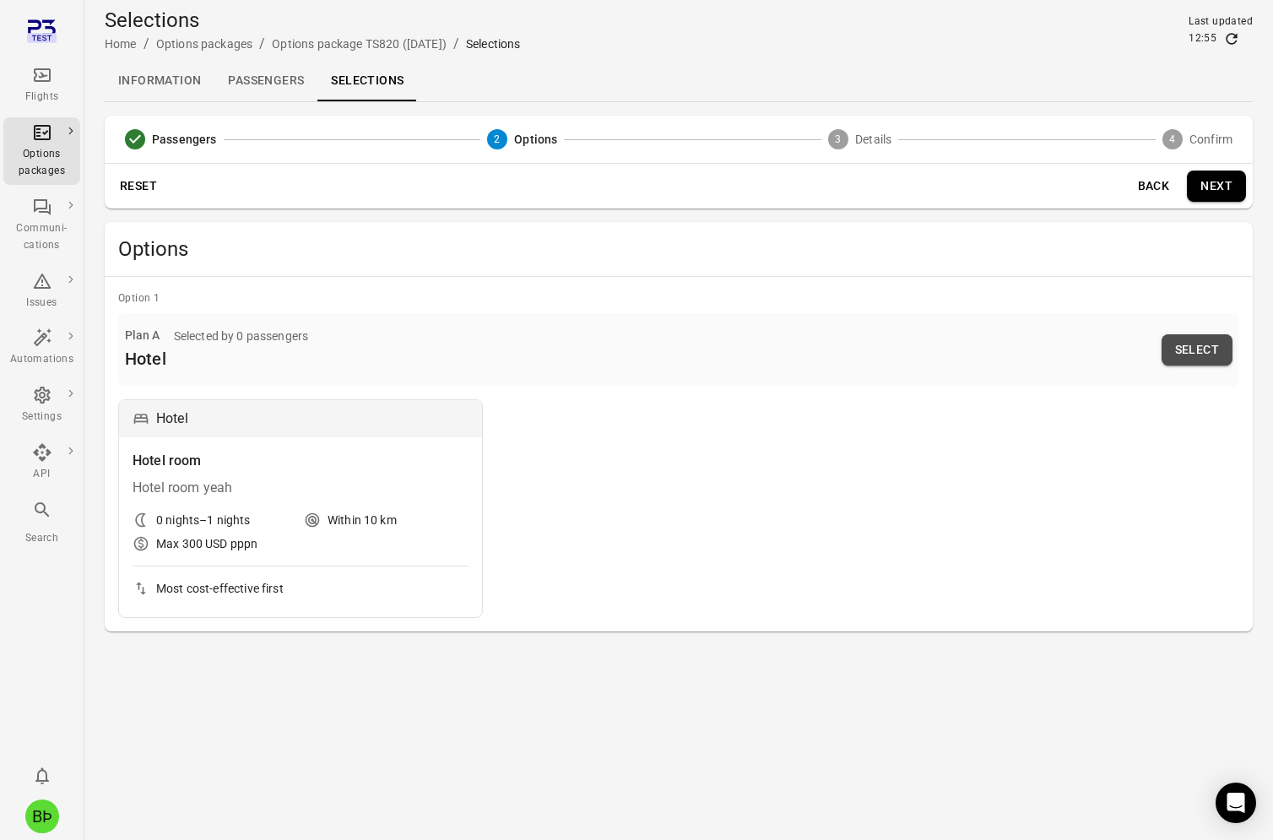
click at [1187, 355] on button "Select" at bounding box center [1196, 349] width 71 height 31
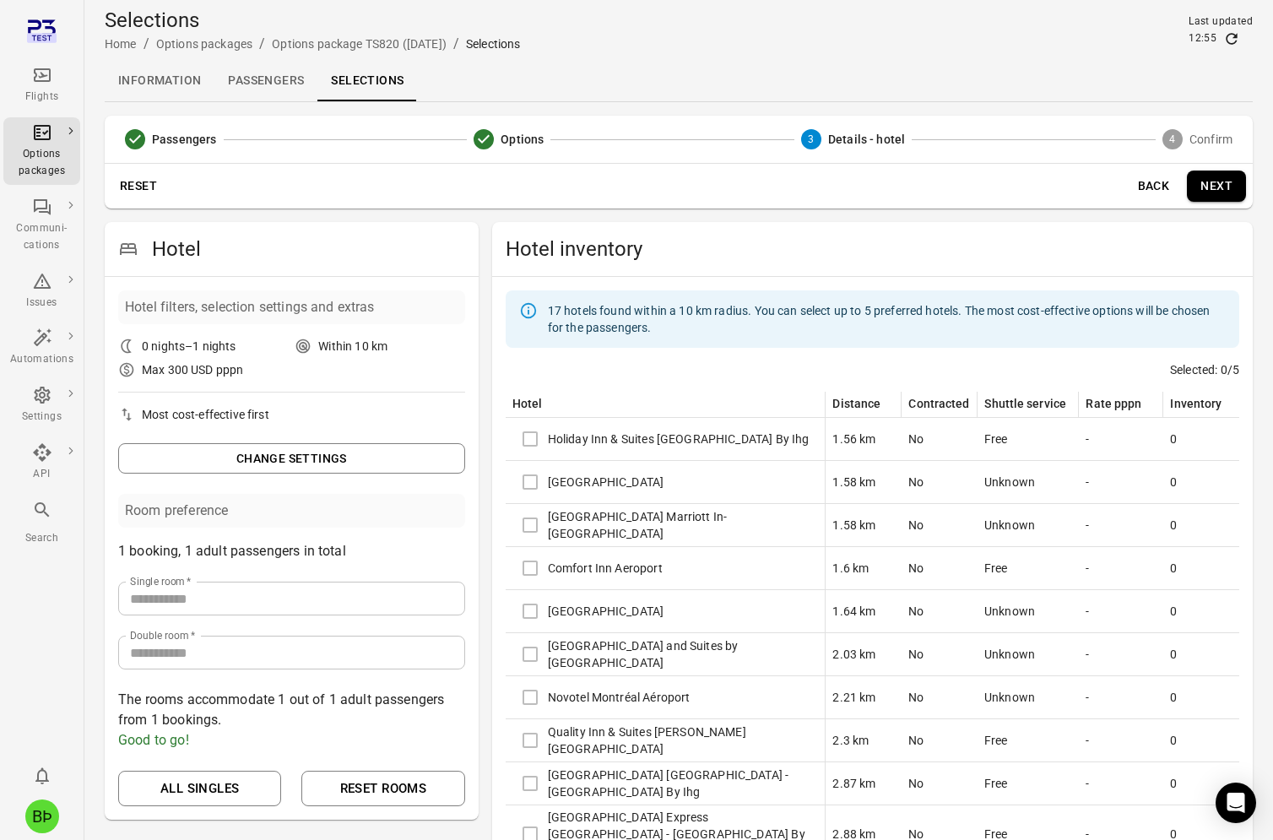
click at [533, 445] on div "Holiday Inn & Suites [GEOGRAPHIC_DATA] By Ihg" at bounding box center [665, 438] width 306 height 35
click at [528, 440] on div "Holiday Inn & Suites [GEOGRAPHIC_DATA] By Ihg" at bounding box center [665, 438] width 306 height 35
click at [1227, 186] on button "Next" at bounding box center [1216, 185] width 59 height 31
click at [38, 88] on div "Flights" at bounding box center [41, 85] width 63 height 41
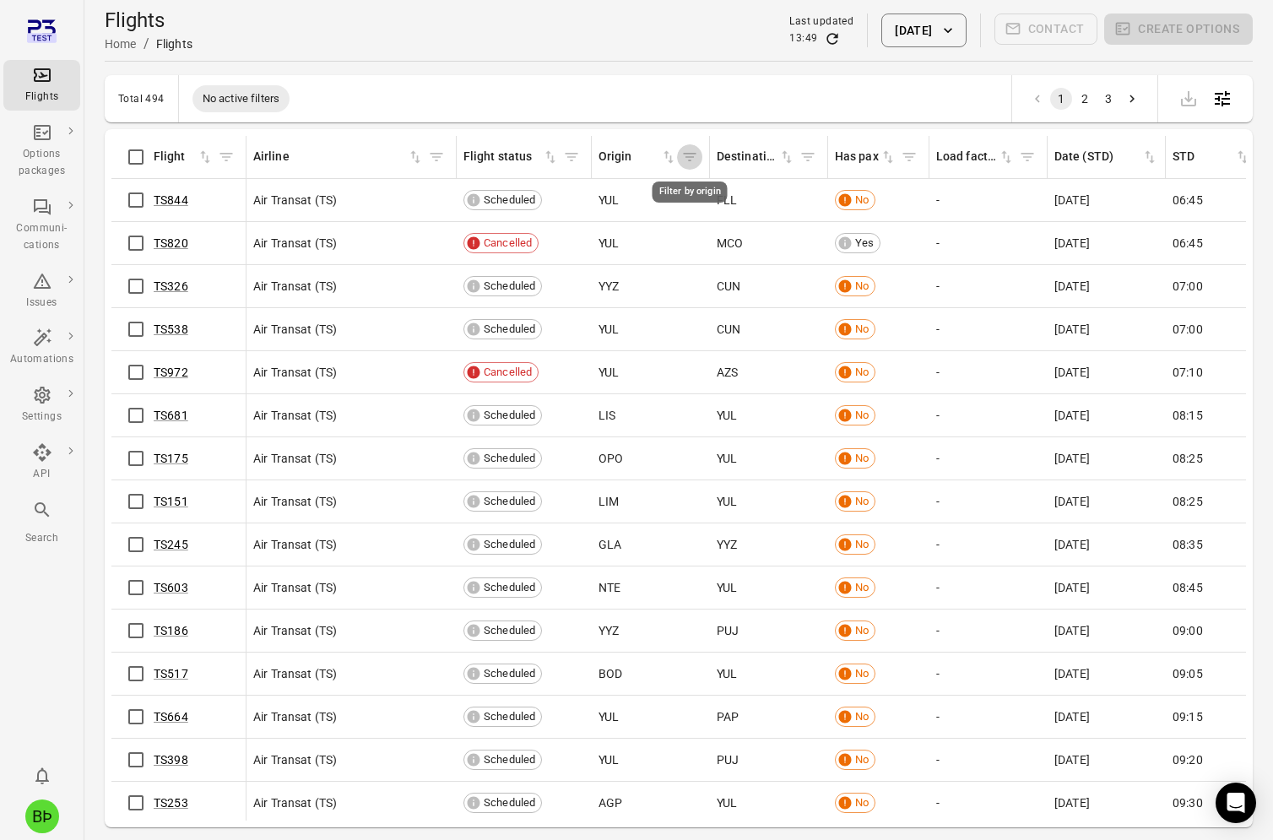
click at [687, 158] on icon "Filter by origin" at bounding box center [690, 157] width 13 height 8
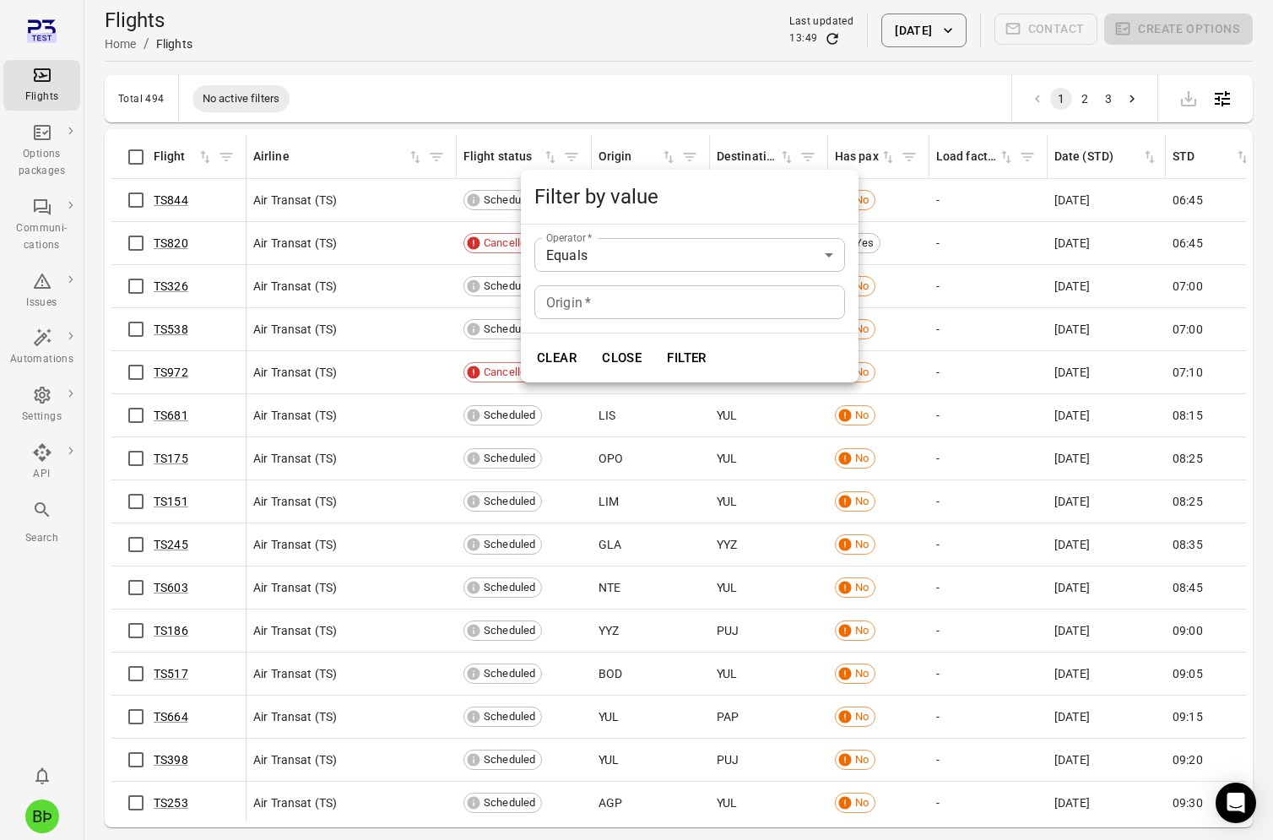
click at [705, 316] on input "Origin   *" at bounding box center [689, 302] width 311 height 34
type input "***"
click at [672, 356] on button "Filter" at bounding box center [686, 357] width 58 height 35
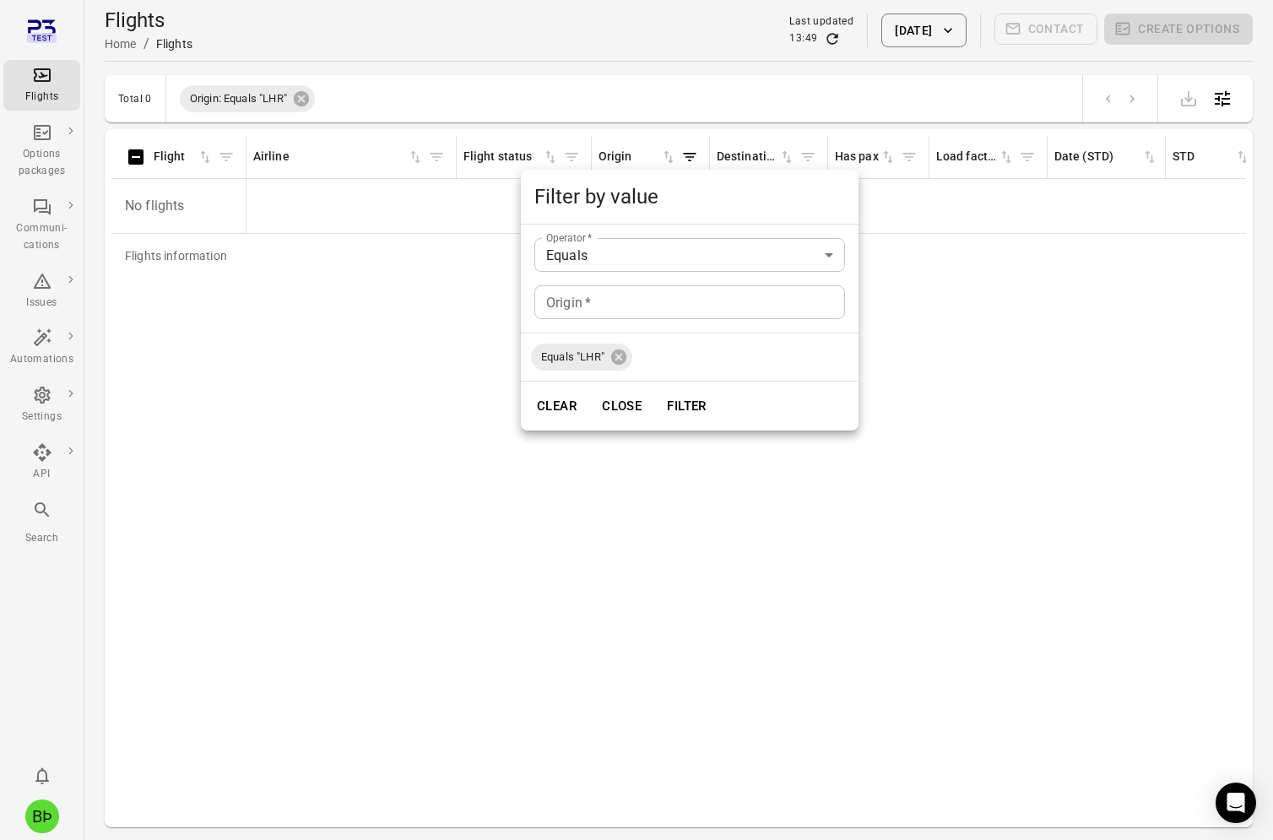
click at [540, 384] on div "Clear Close Filter" at bounding box center [690, 405] width 338 height 49
click at [508, 466] on div at bounding box center [636, 420] width 1273 height 840
